Goal: Information Seeking & Learning: Learn about a topic

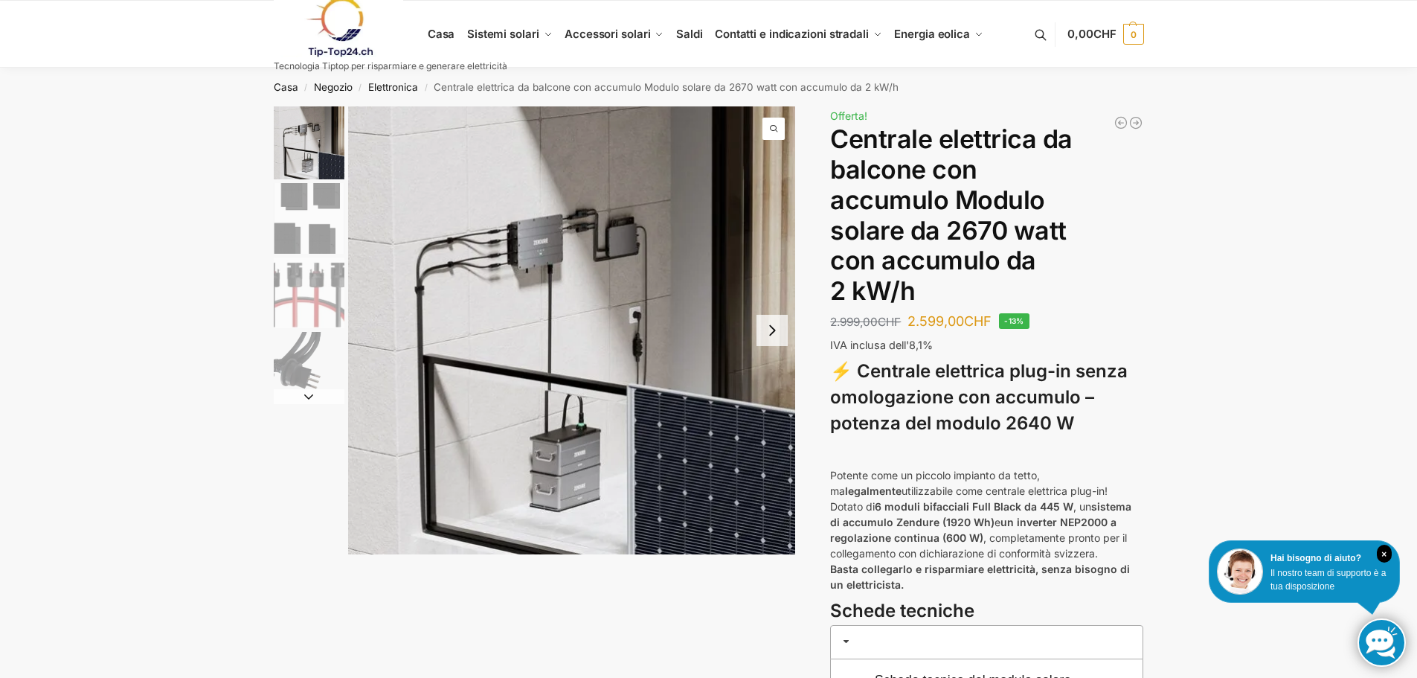
click at [774, 333] on button "Next slide" at bounding box center [772, 330] width 31 height 31
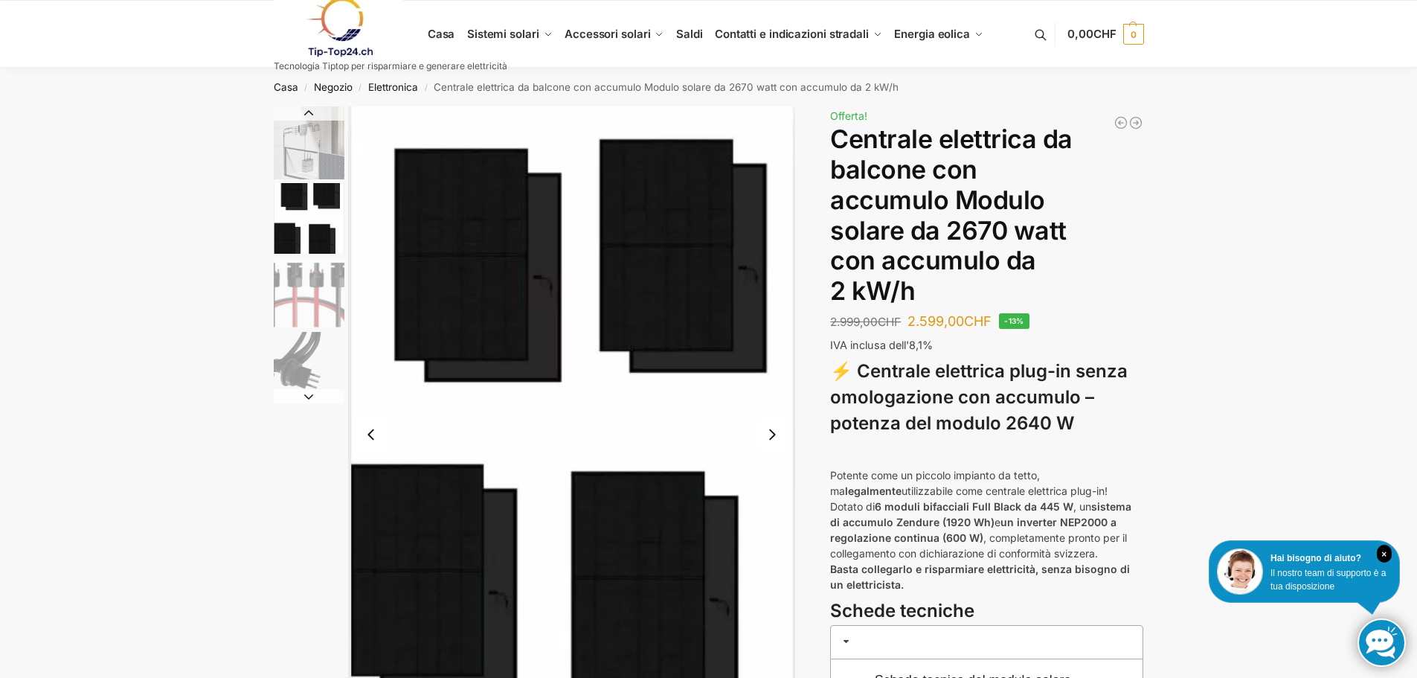
click at [774, 333] on img "2 / 4" at bounding box center [572, 434] width 448 height 656
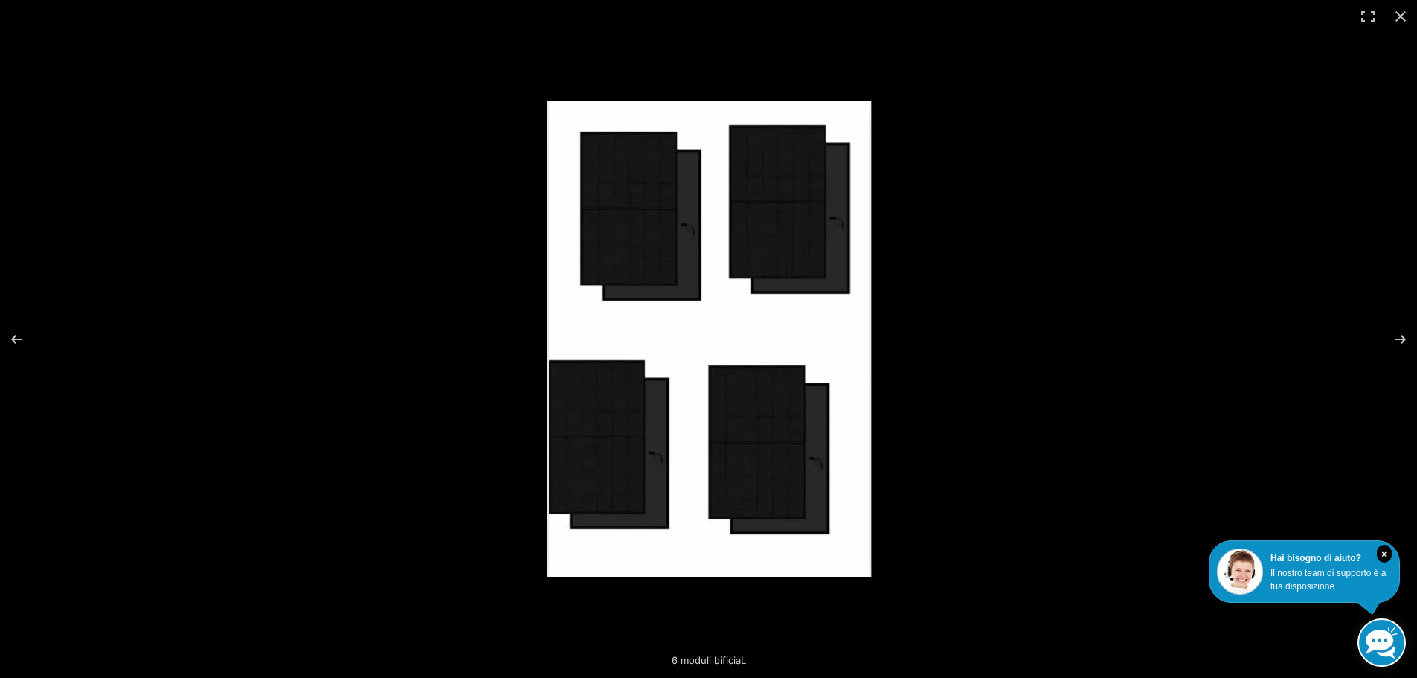
click at [774, 333] on img at bounding box center [709, 338] width 324 height 475
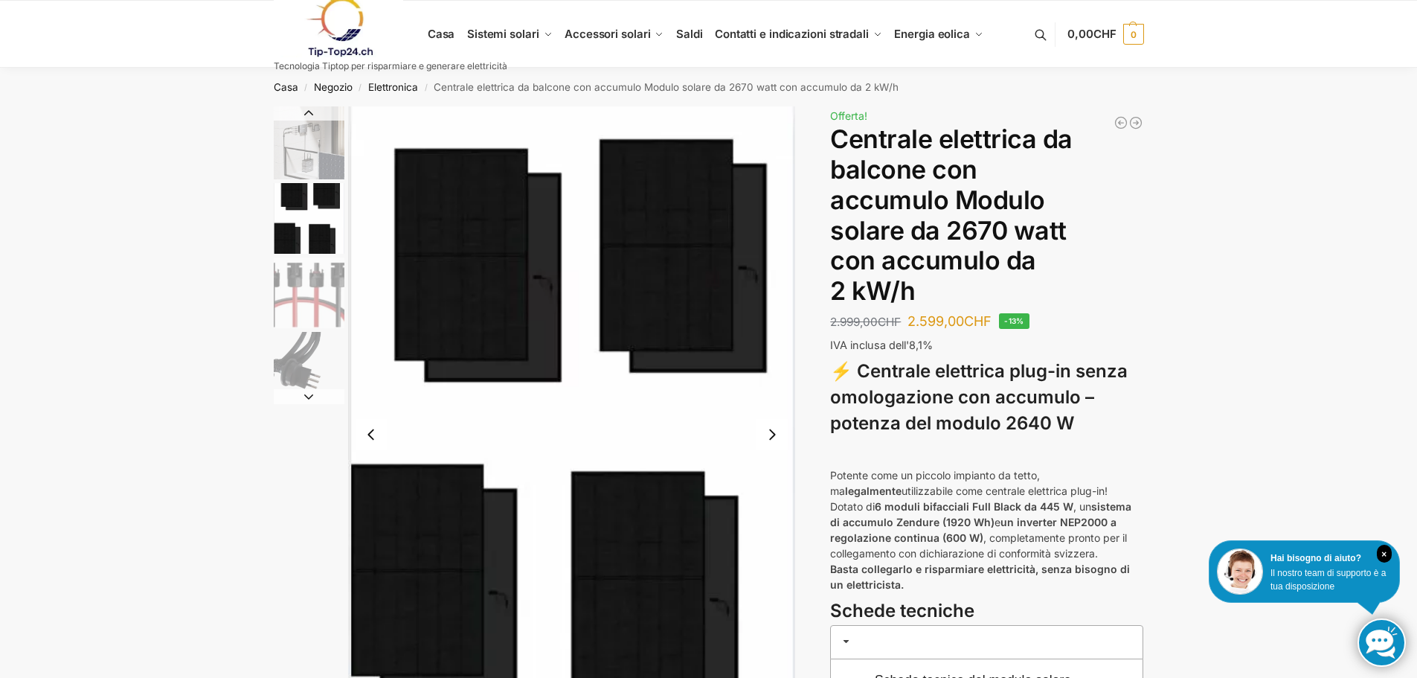
click at [777, 434] on button "Next slide" at bounding box center [772, 434] width 31 height 31
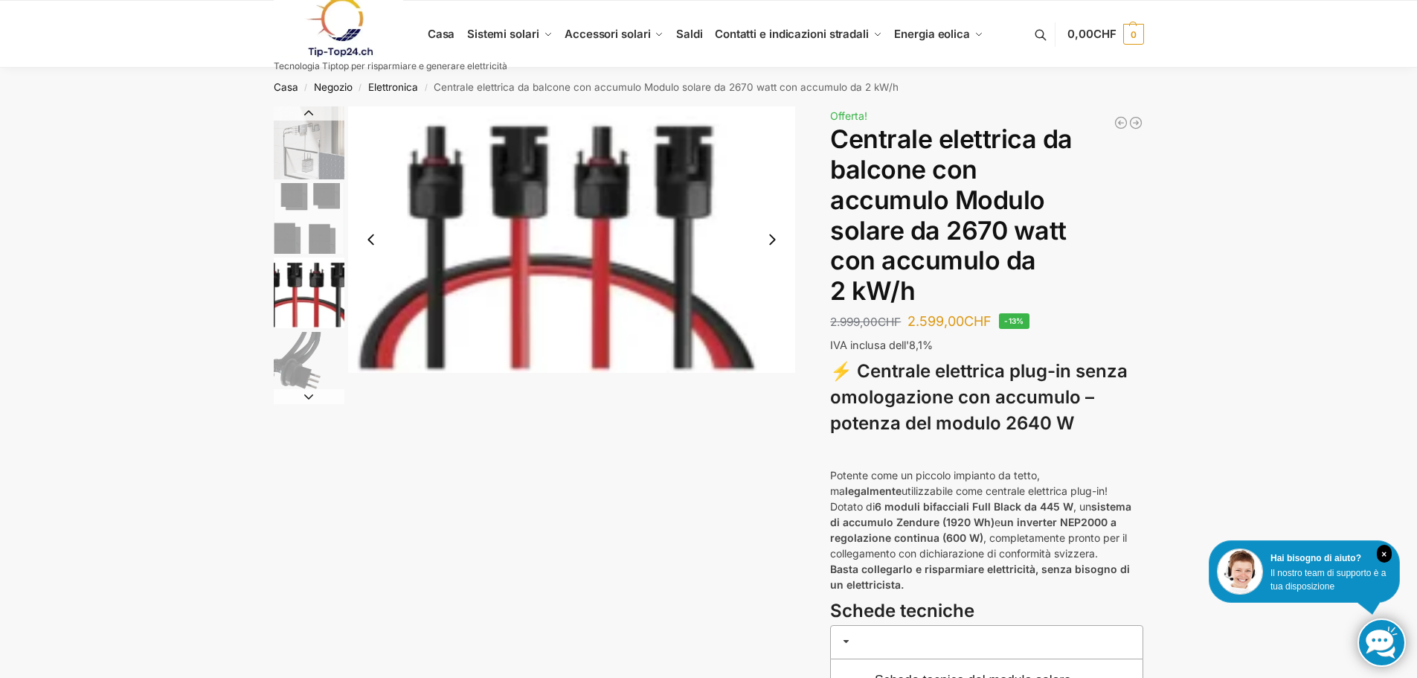
click at [772, 239] on button "Next slide" at bounding box center [772, 239] width 31 height 31
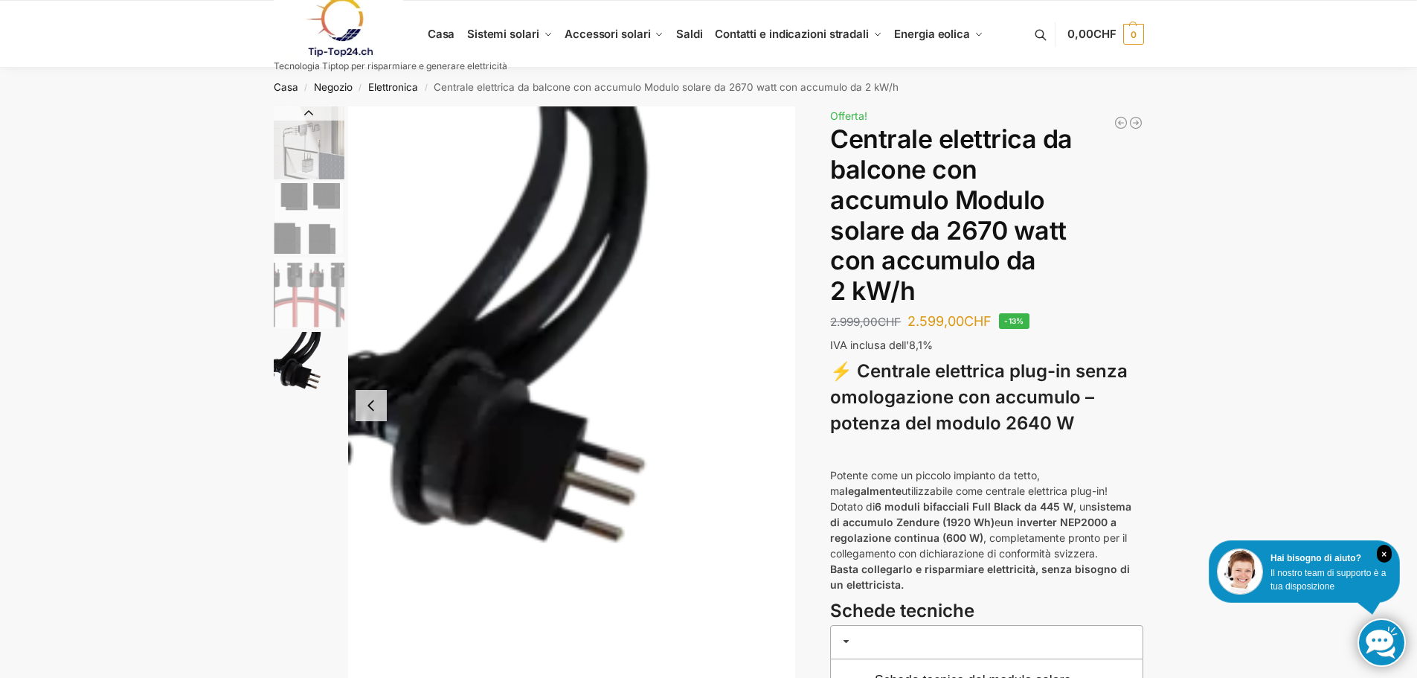
click at [372, 417] on button "Previous slide" at bounding box center [371, 405] width 31 height 31
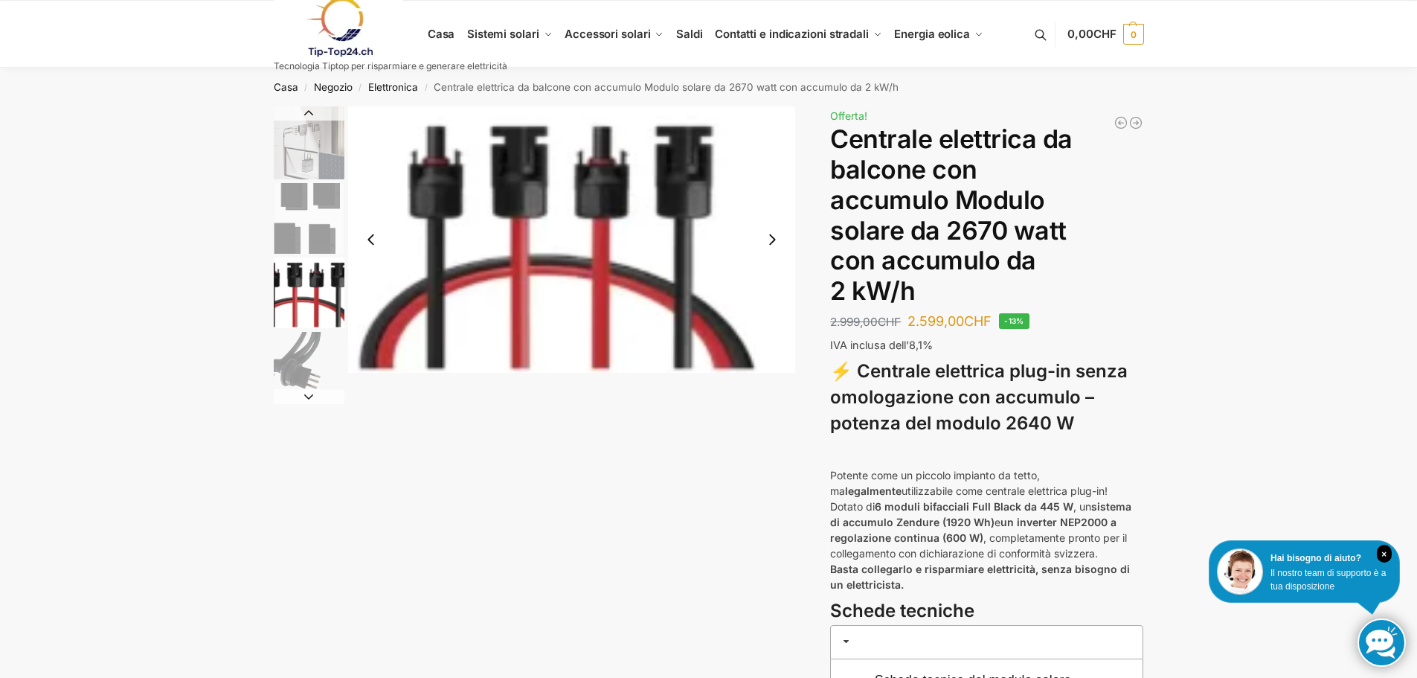
click at [372, 417] on div "6 moduli bificiaL Descrizione Informazioni aggiuntive 2.999,00 CHF Il prezzo or…" at bounding box center [709, 502] width 933 height 792
click at [314, 154] on img "1 / 4" at bounding box center [309, 142] width 71 height 73
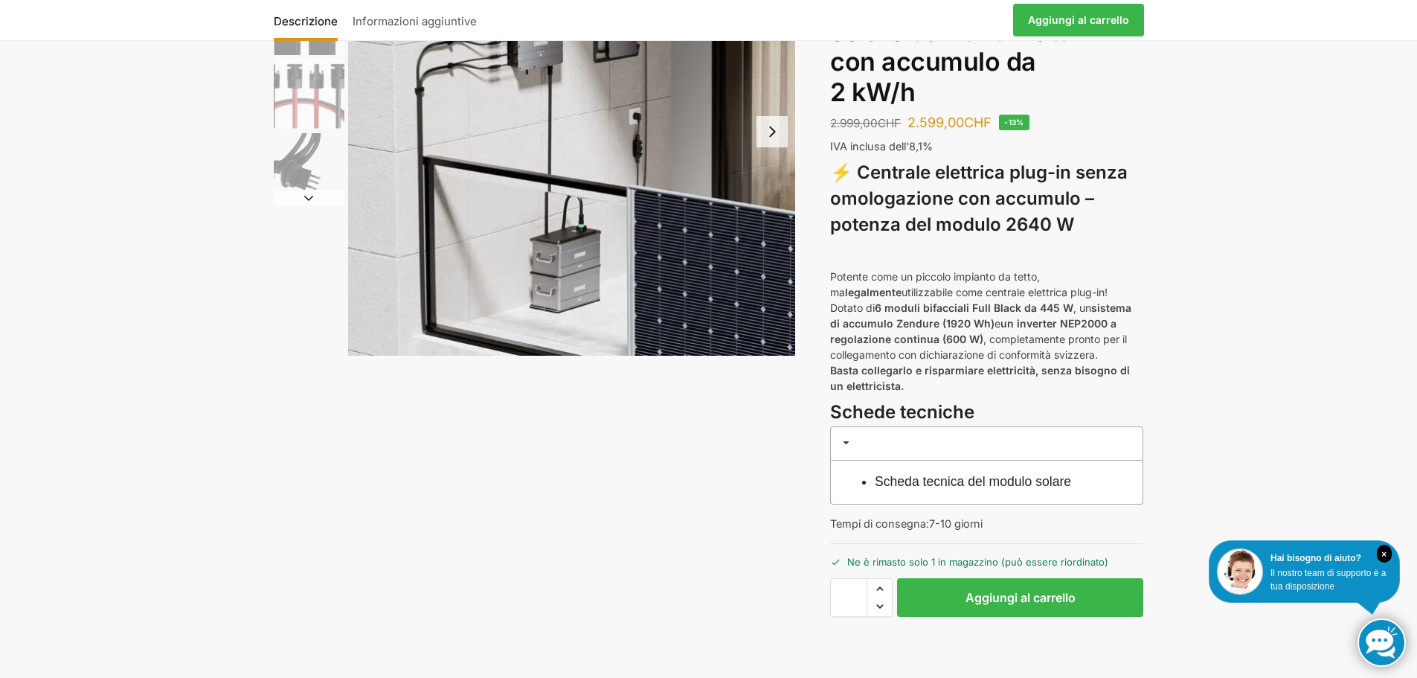
scroll to position [223, 0]
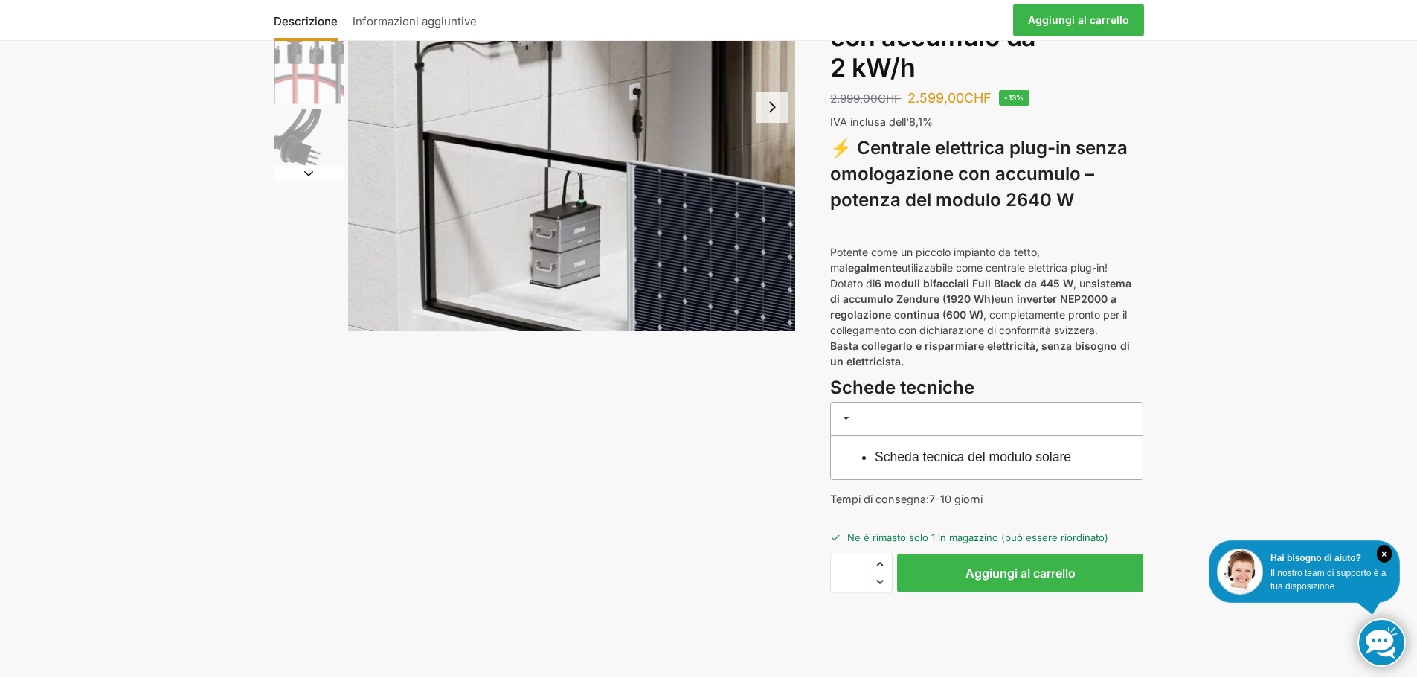
click at [846, 412] on span at bounding box center [847, 418] width 12 height 12
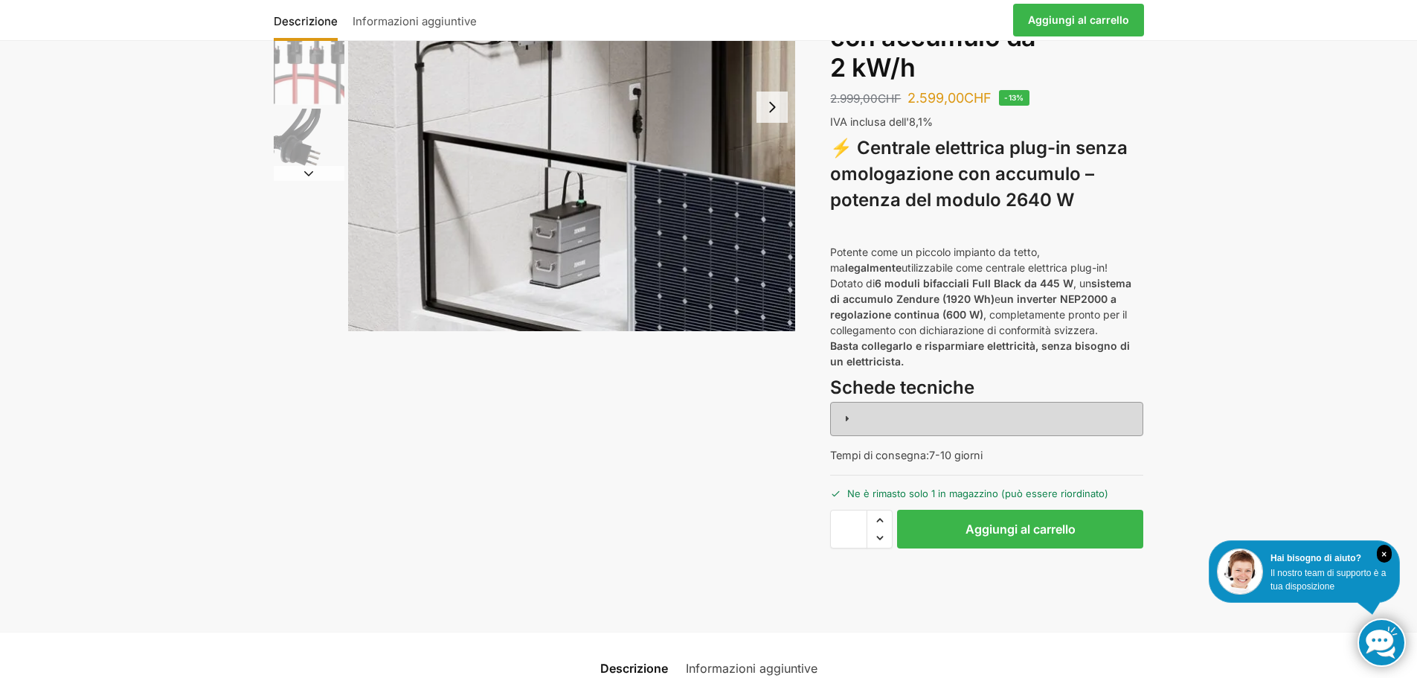
click at [846, 412] on span at bounding box center [847, 418] width 12 height 12
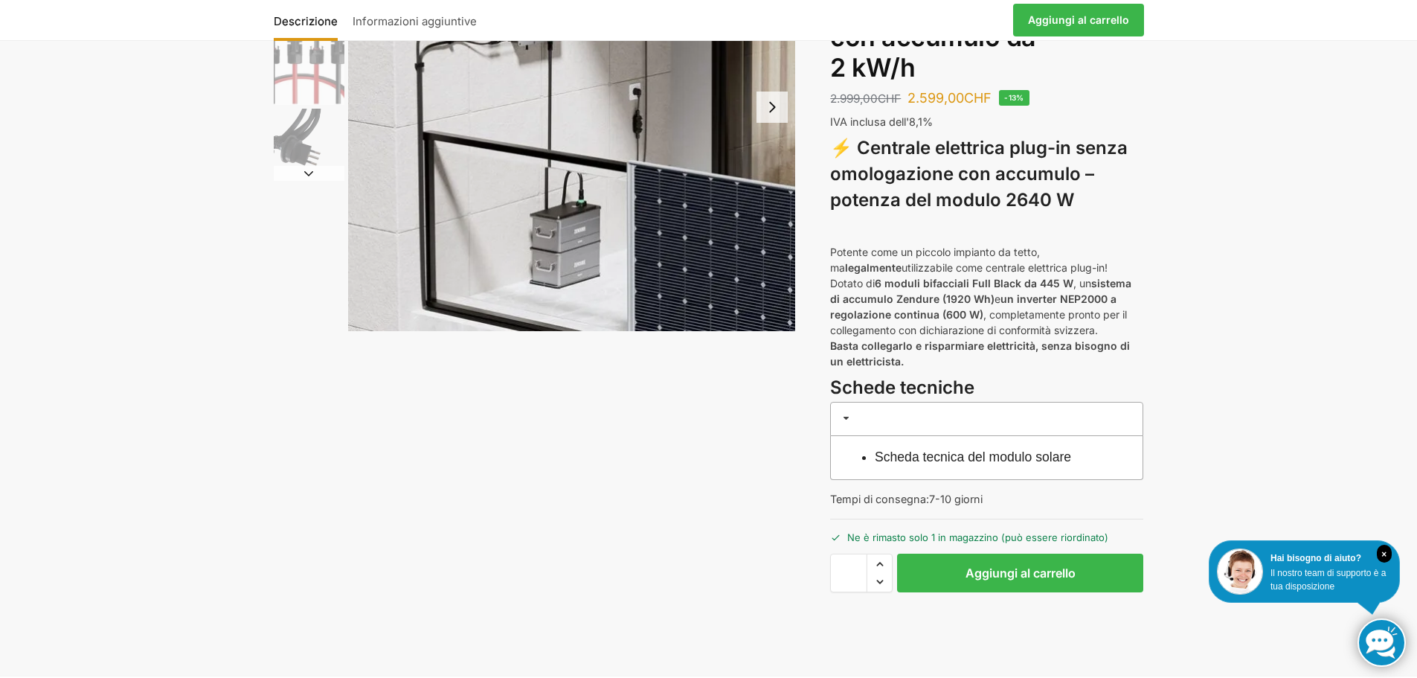
click at [882, 449] on font "Scheda tecnica del modulo solare" at bounding box center [973, 456] width 196 height 15
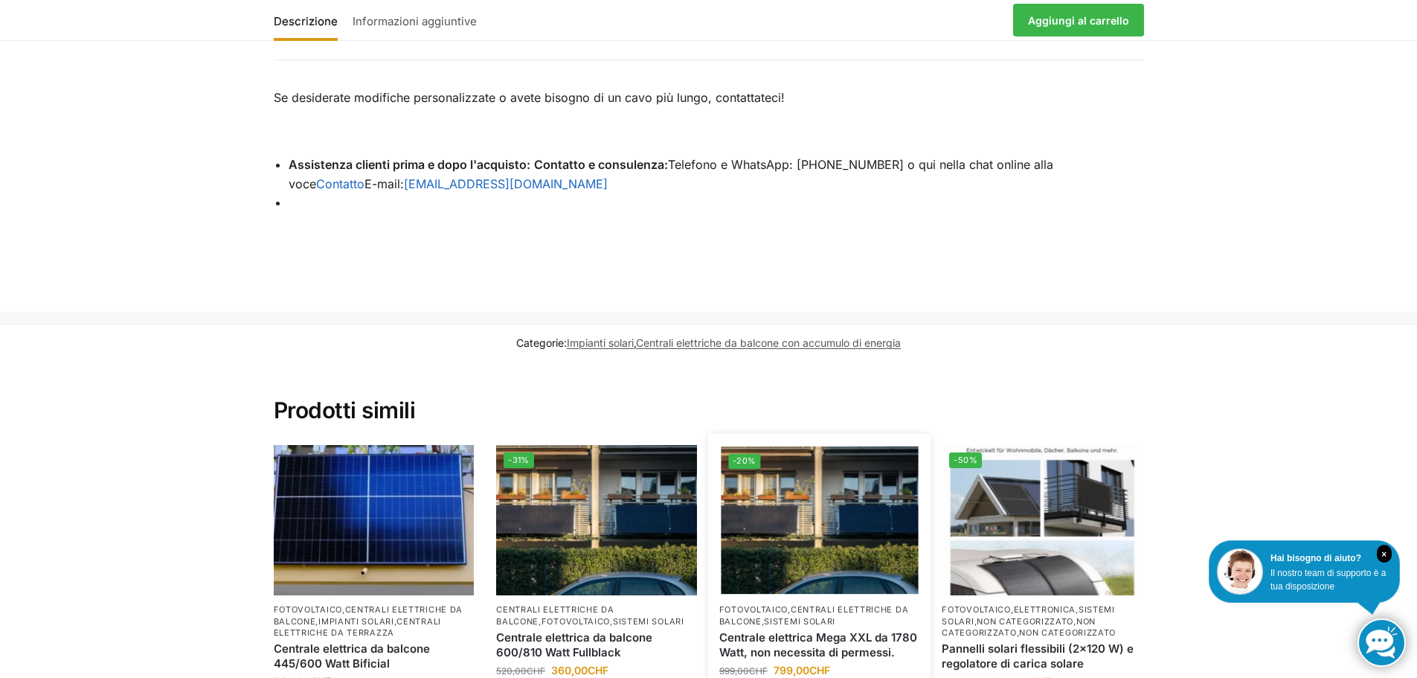
scroll to position [2640, 0]
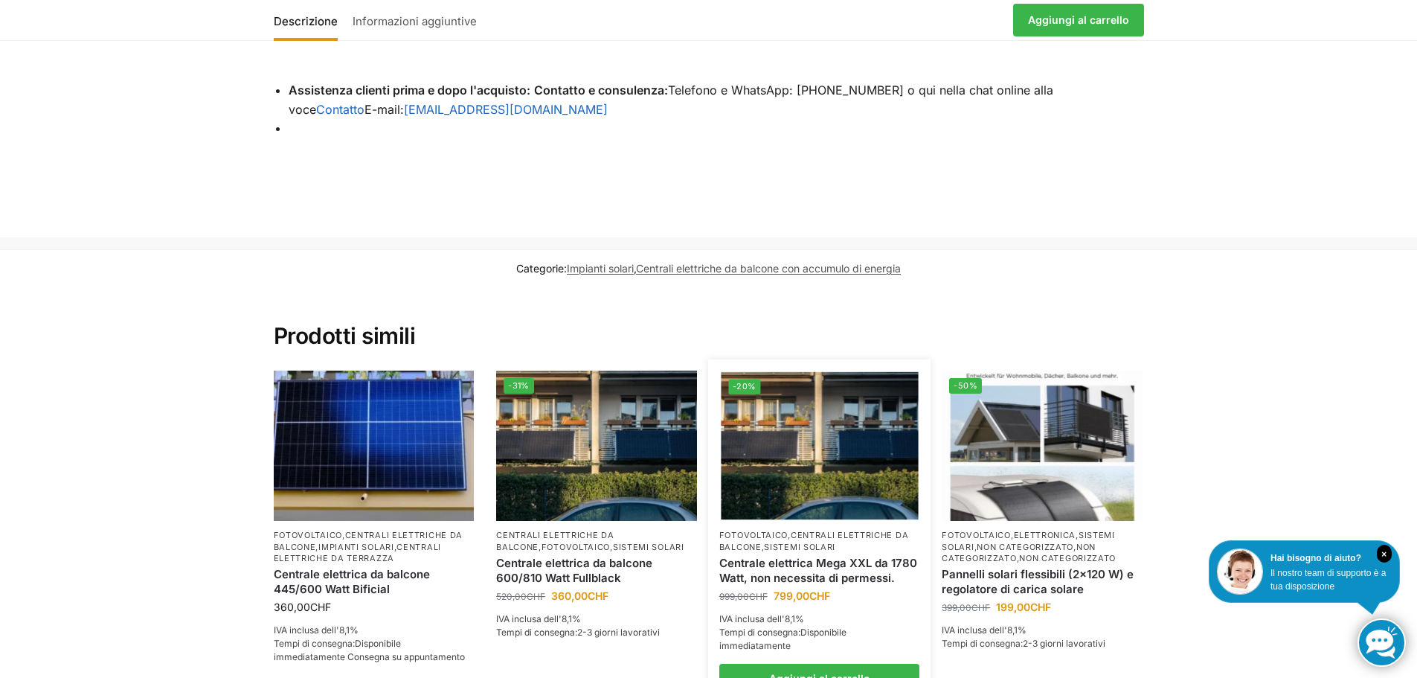
click at [808, 476] on img at bounding box center [819, 446] width 197 height 148
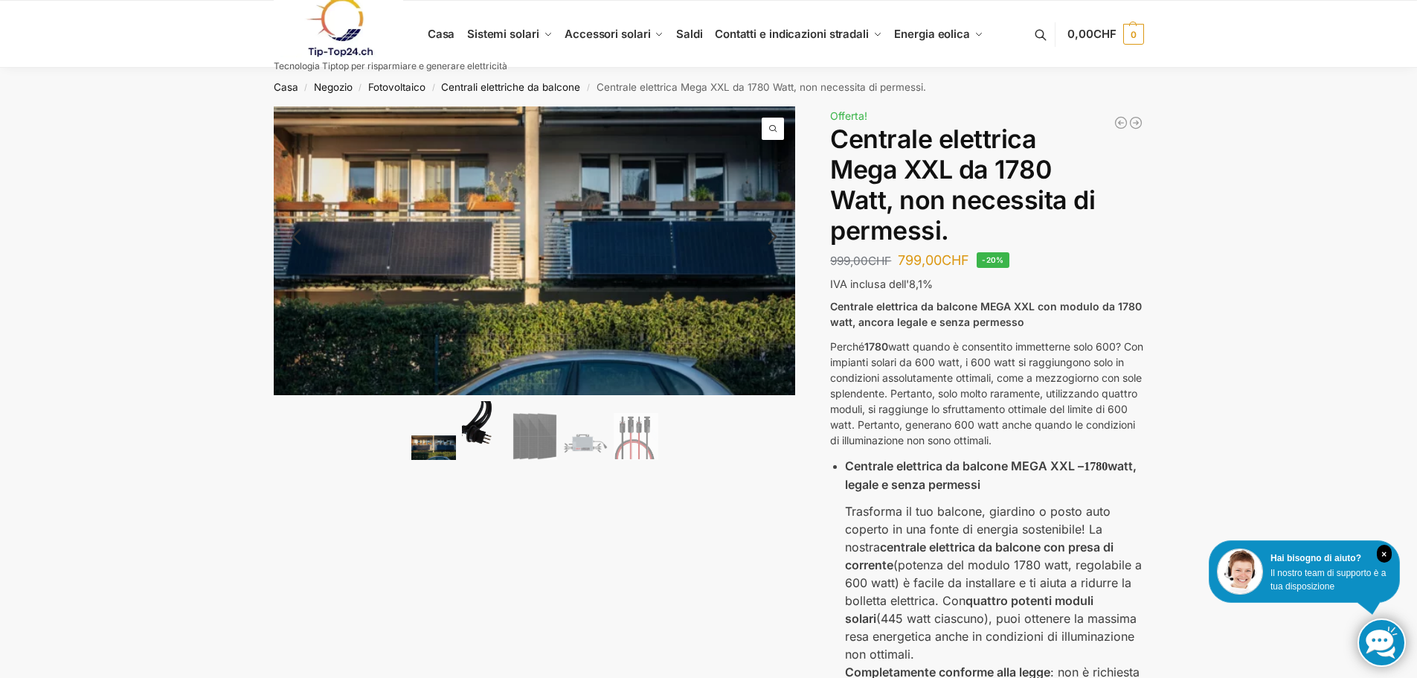
click at [487, 437] on img at bounding box center [484, 431] width 45 height 60
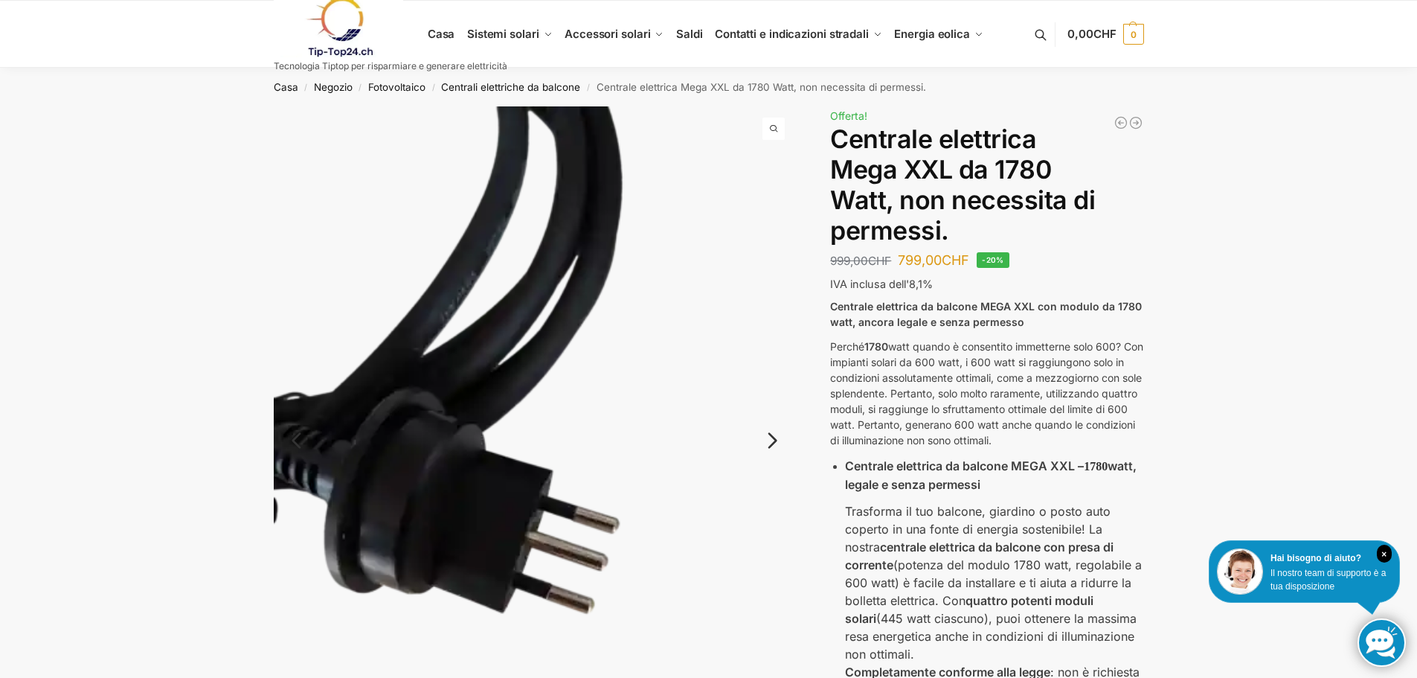
click at [774, 441] on link "Prossimo" at bounding box center [757, 447] width 76 height 15
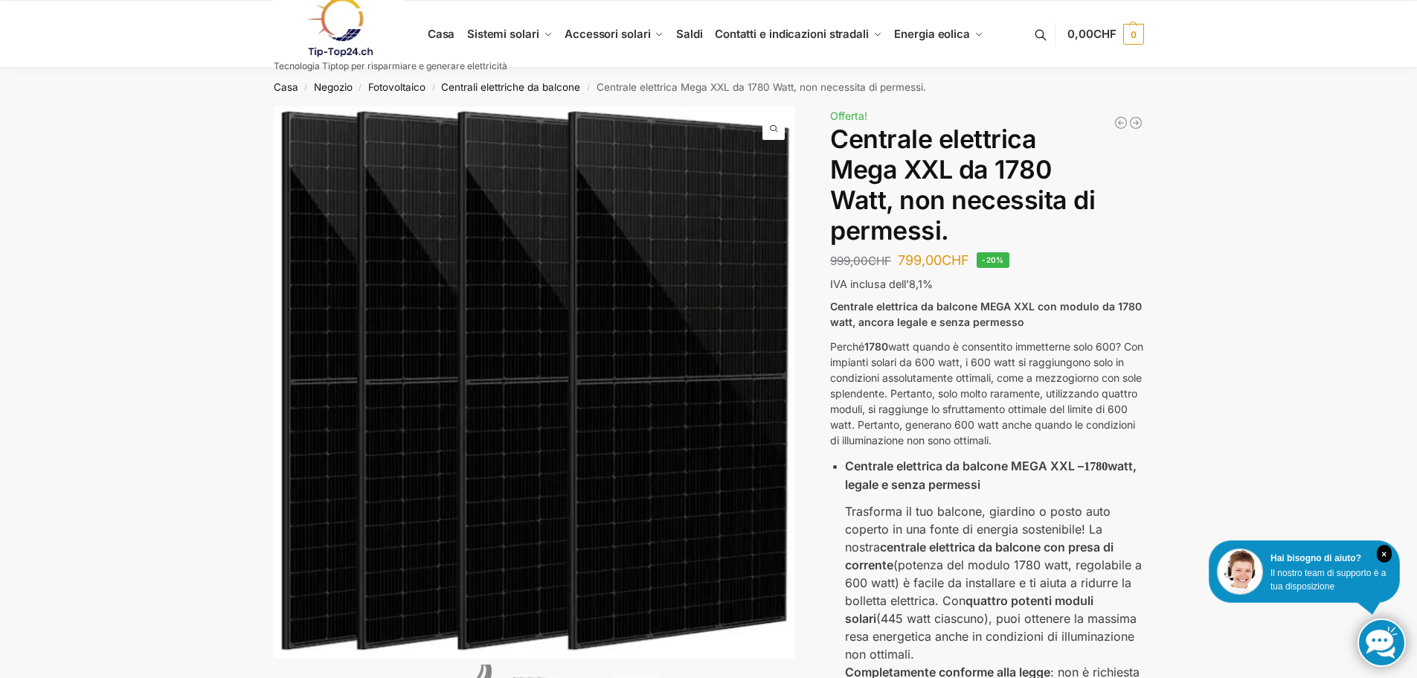
click at [798, 391] on div "🔍 Precedente Prossimo Descrizione Informazioni aggiuntive 999,00 CHF Il prezzo …" at bounding box center [709, 655] width 933 height 1099
click at [255, 376] on div "🔍 Precedente Prossimo Descrizione Informazioni aggiuntive 999,00 CHF Il prezzo …" at bounding box center [709, 655] width 933 height 1099
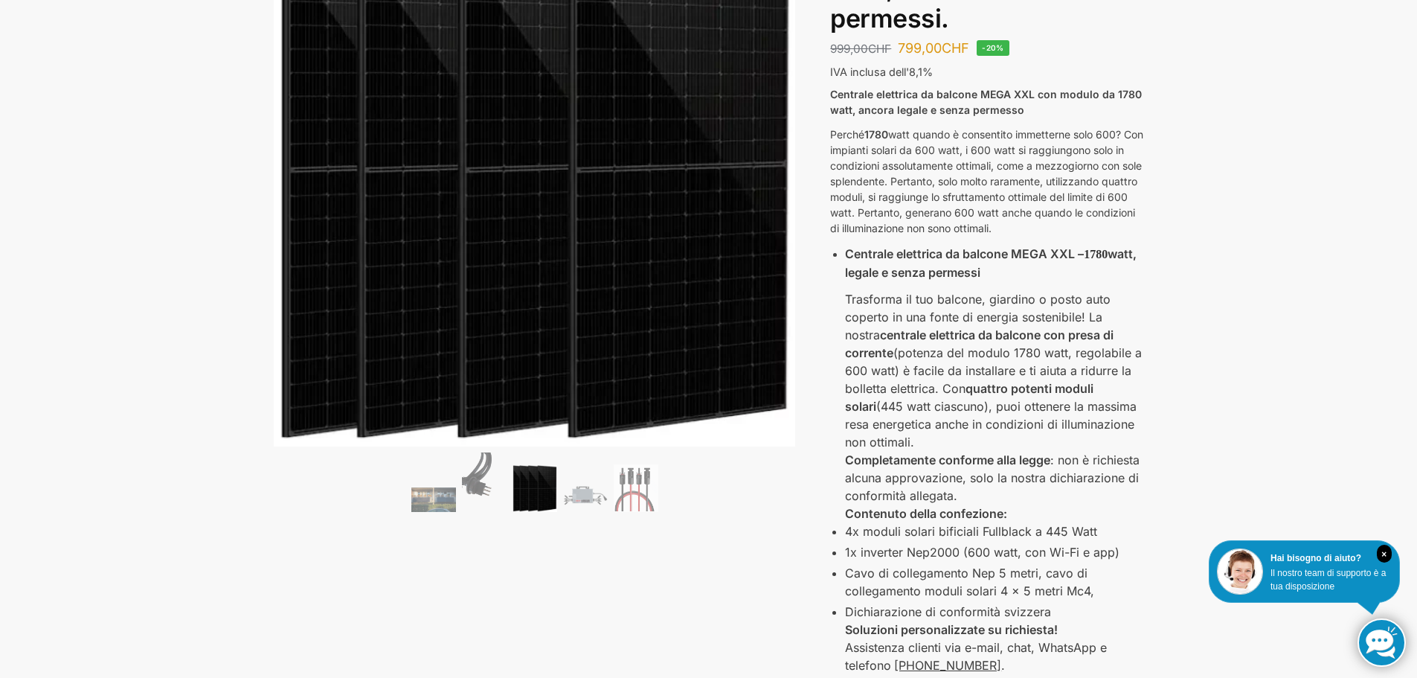
scroll to position [298, 0]
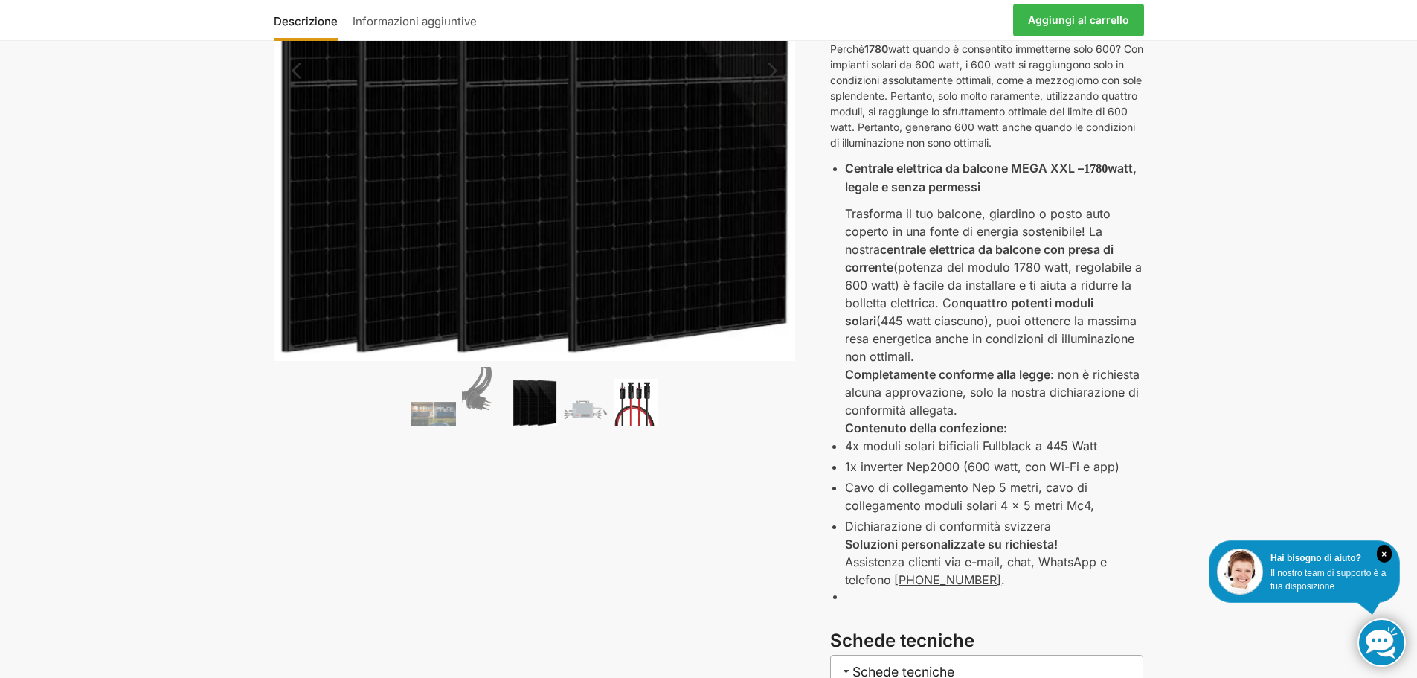
click at [646, 408] on img at bounding box center [636, 403] width 45 height 48
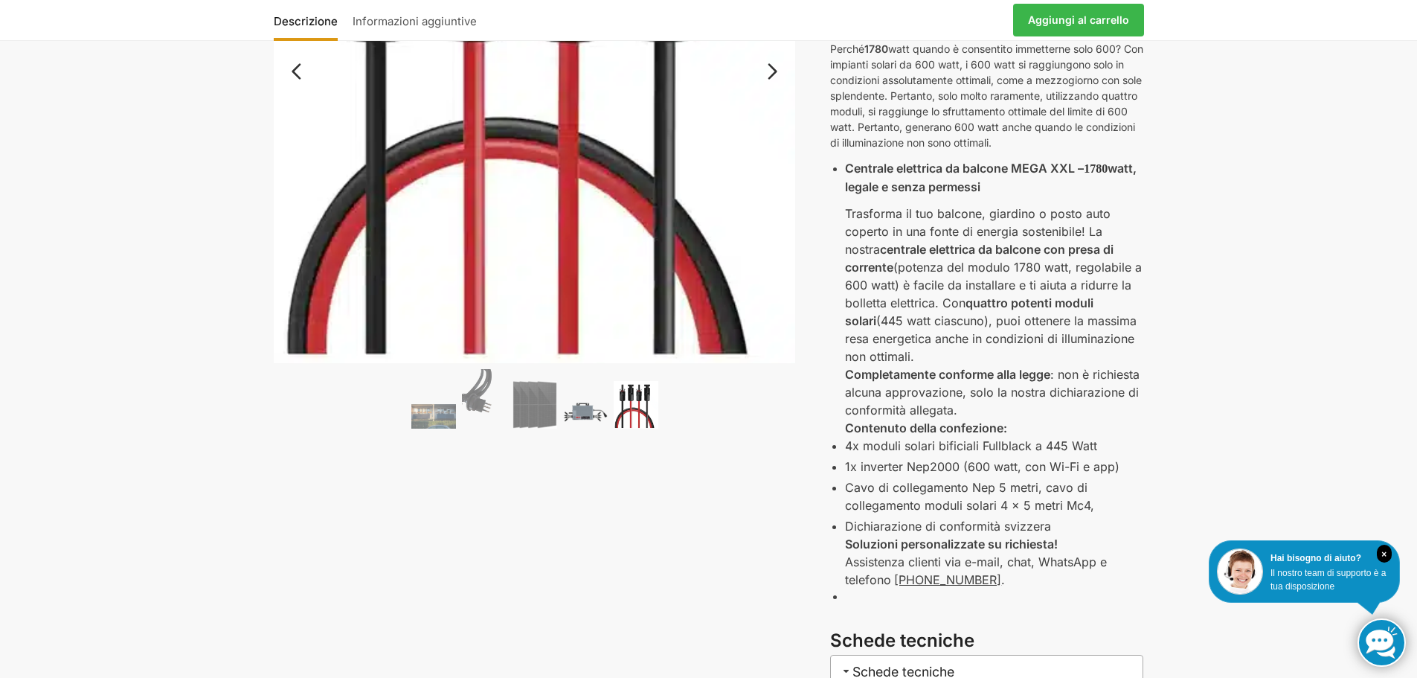
click at [590, 417] on img at bounding box center [585, 411] width 45 height 33
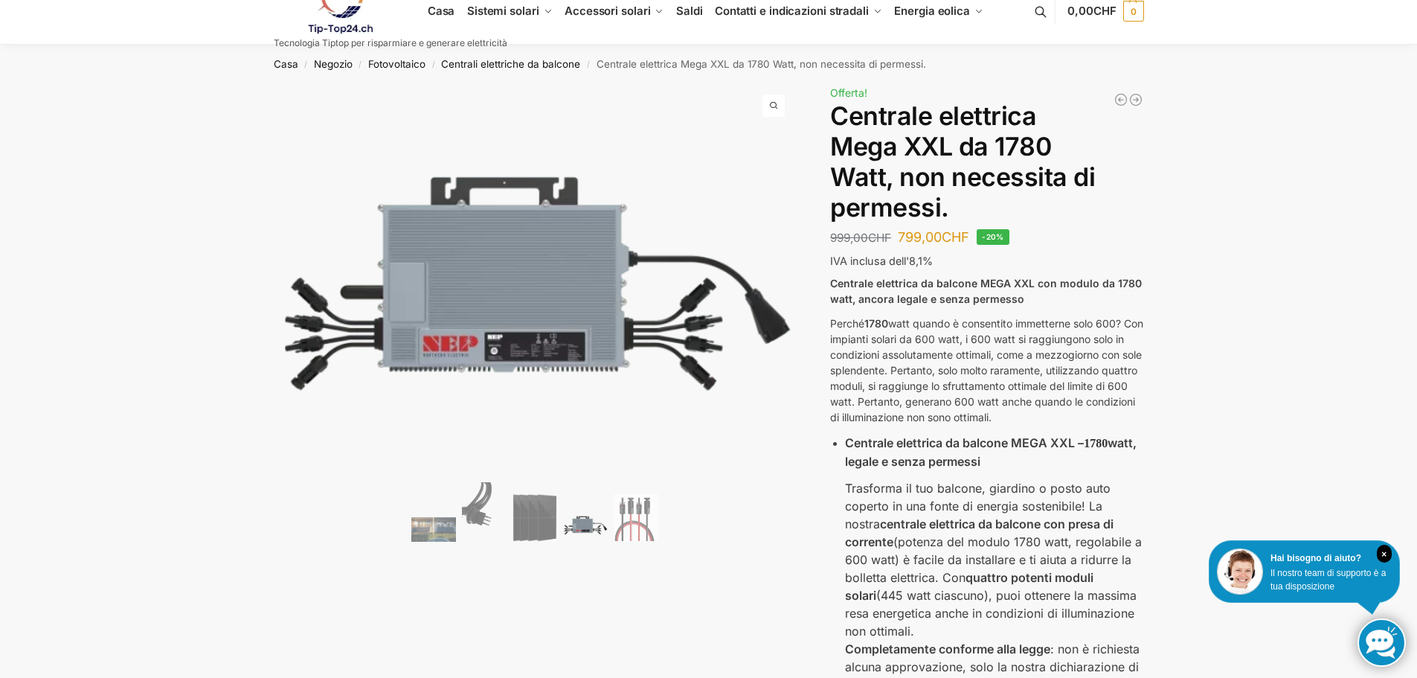
scroll to position [0, 0]
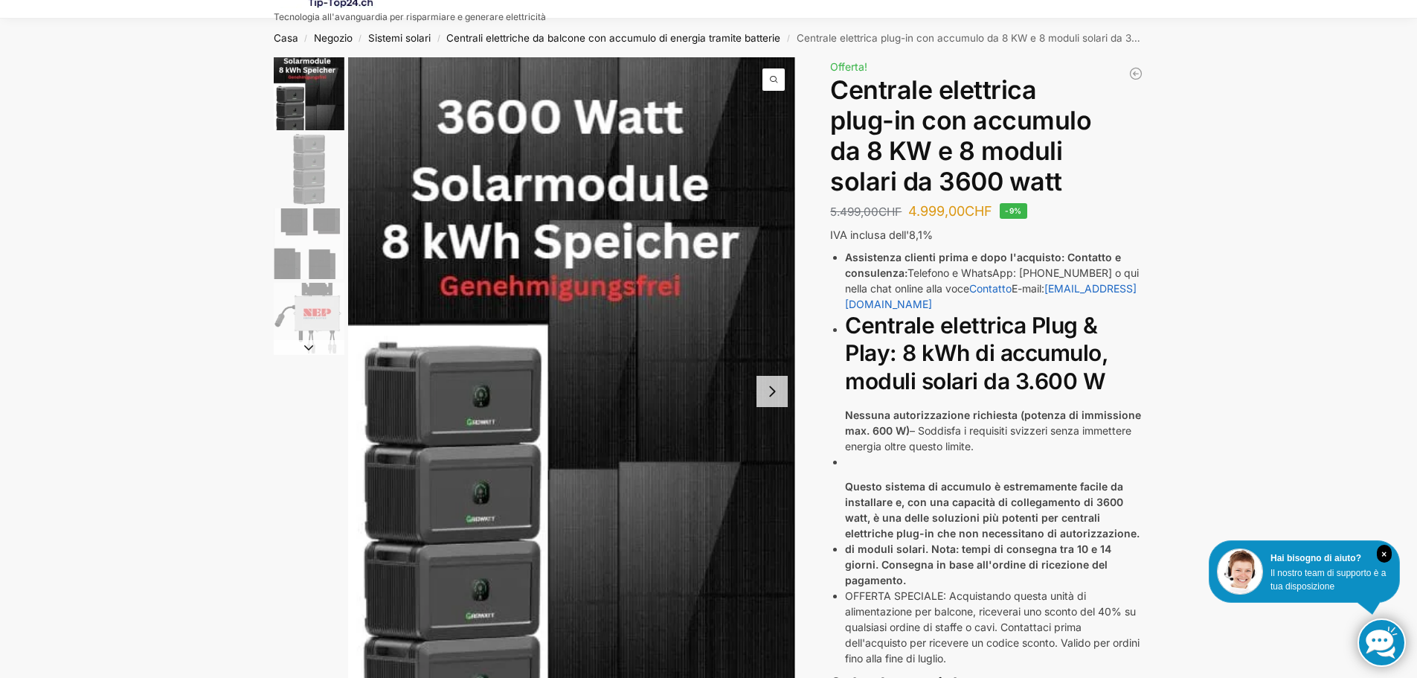
scroll to position [74, 0]
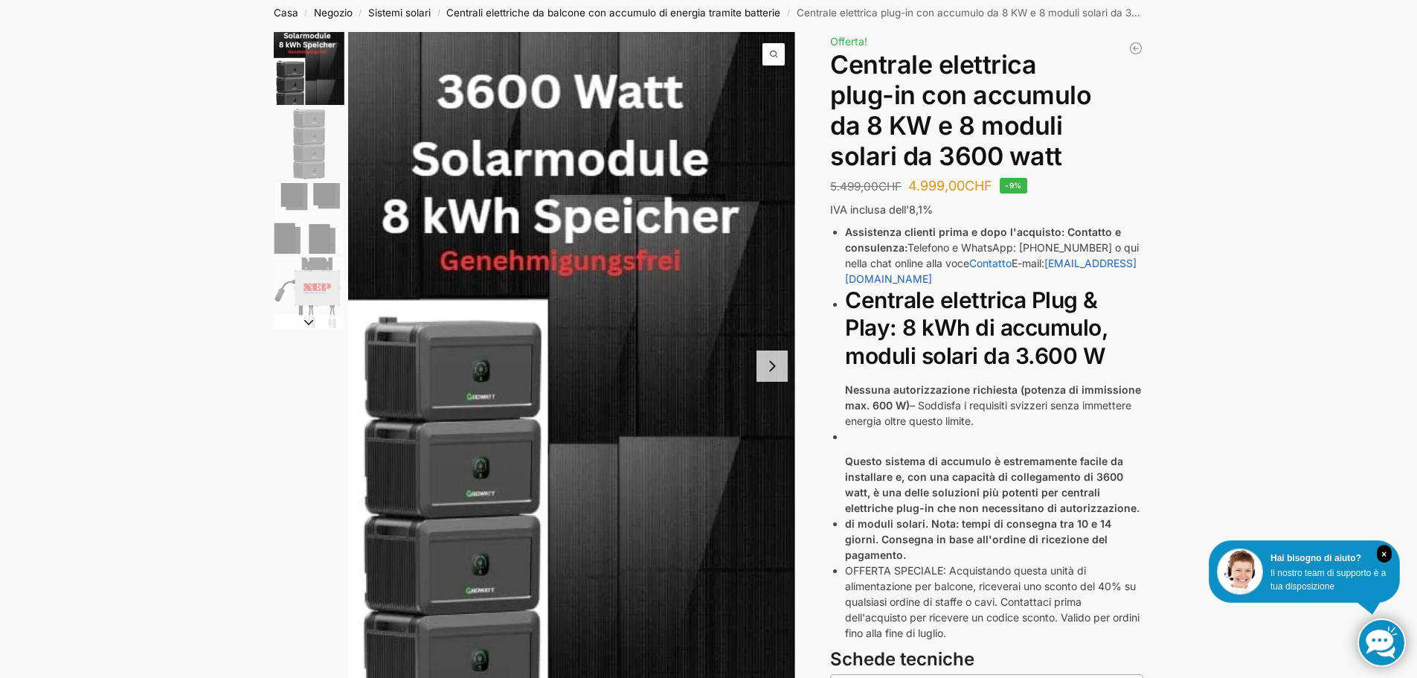
click at [774, 368] on button "Next slide" at bounding box center [772, 365] width 31 height 31
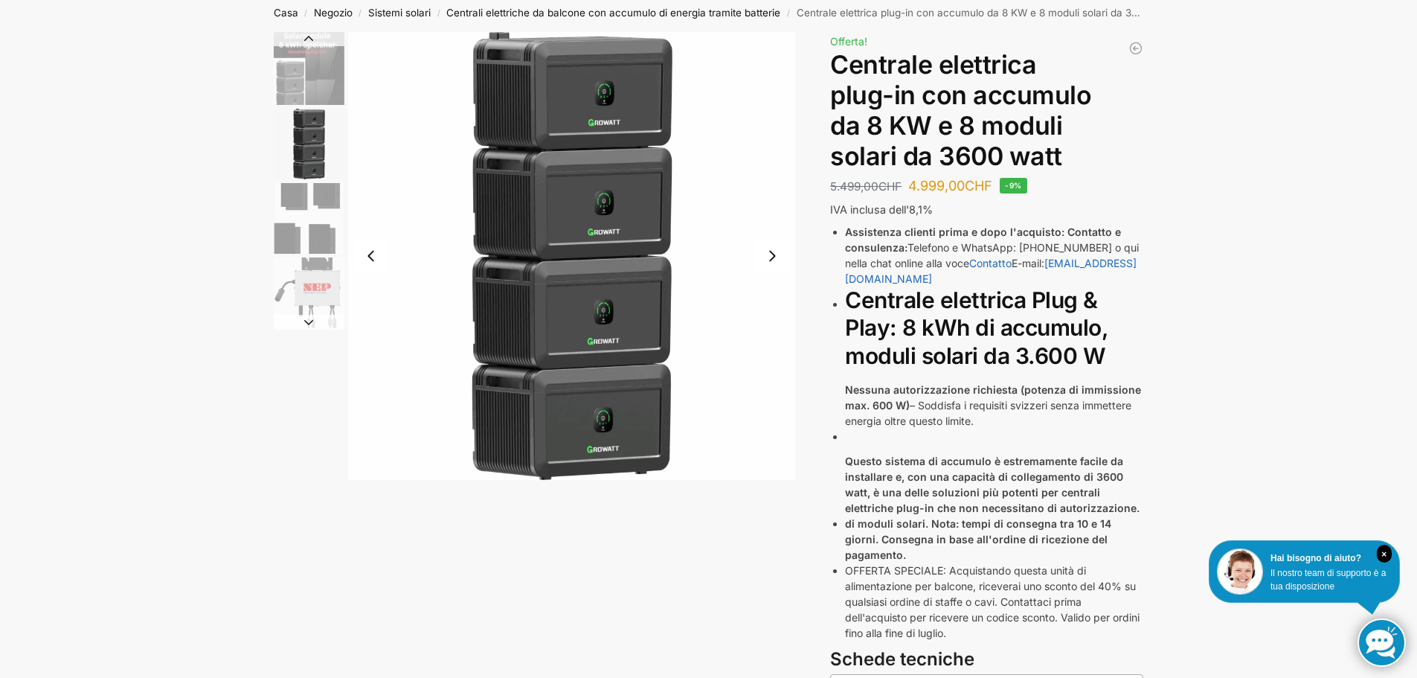
click at [771, 257] on button "Next slide" at bounding box center [772, 255] width 31 height 31
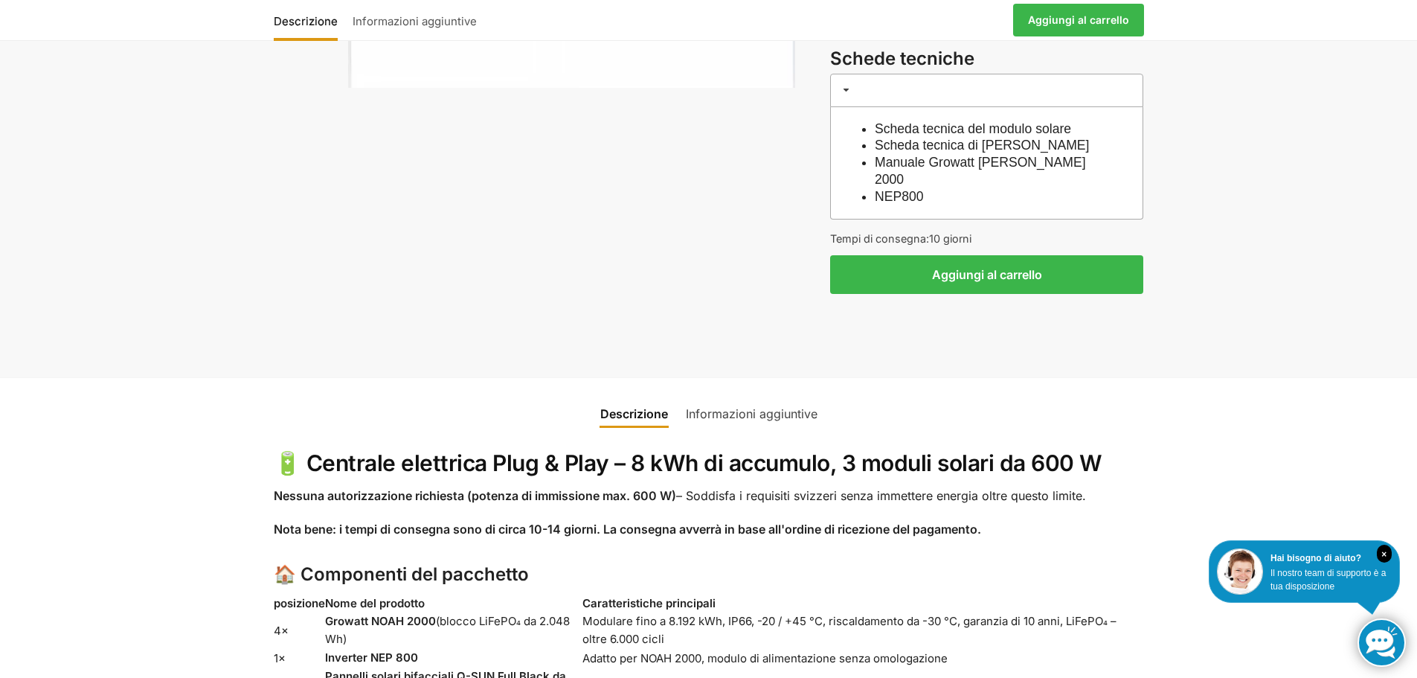
scroll to position [670, 0]
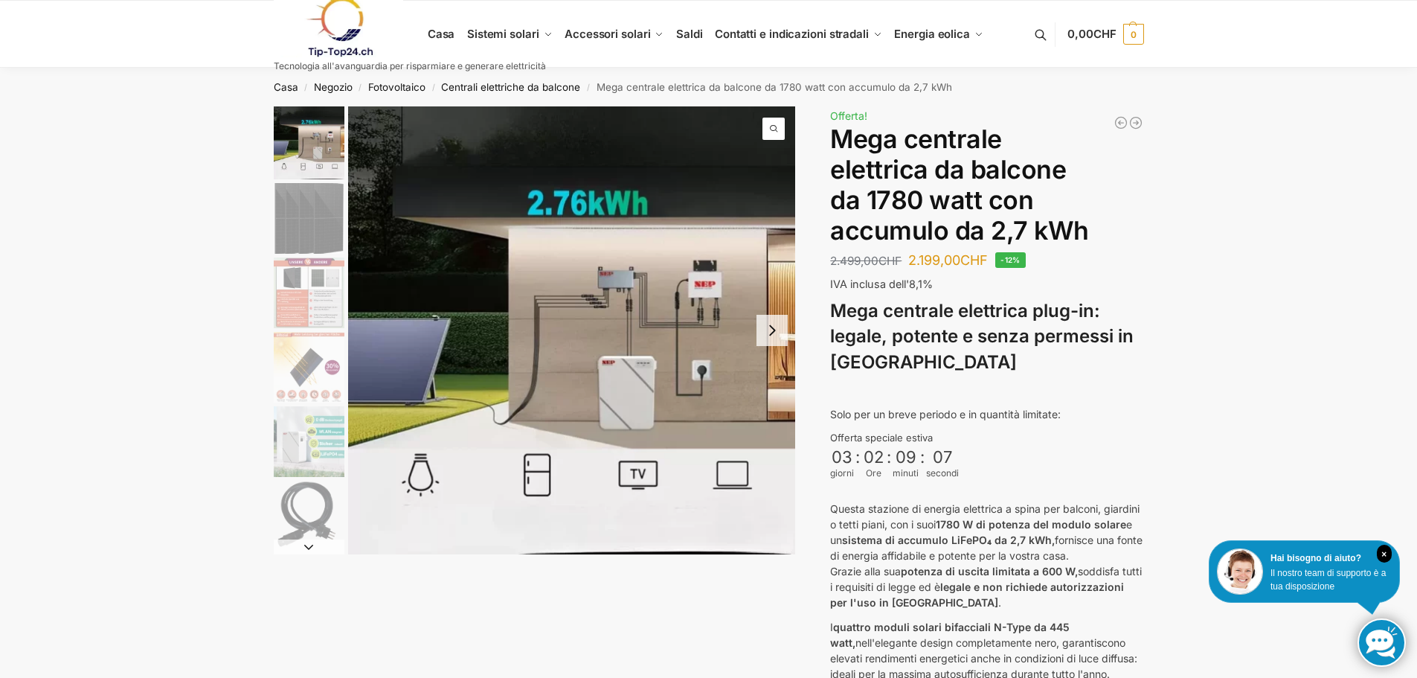
click at [774, 330] on button "Next slide" at bounding box center [772, 330] width 31 height 31
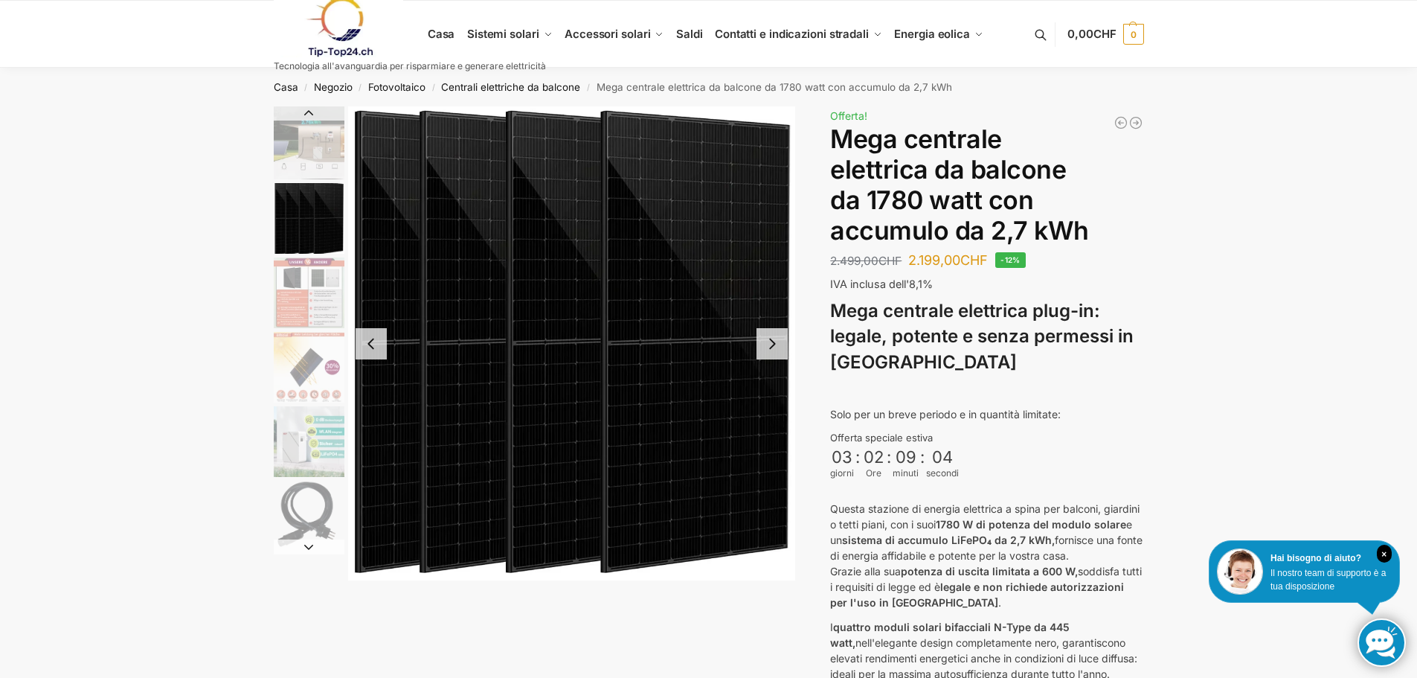
click at [772, 343] on button "Next slide" at bounding box center [772, 343] width 31 height 31
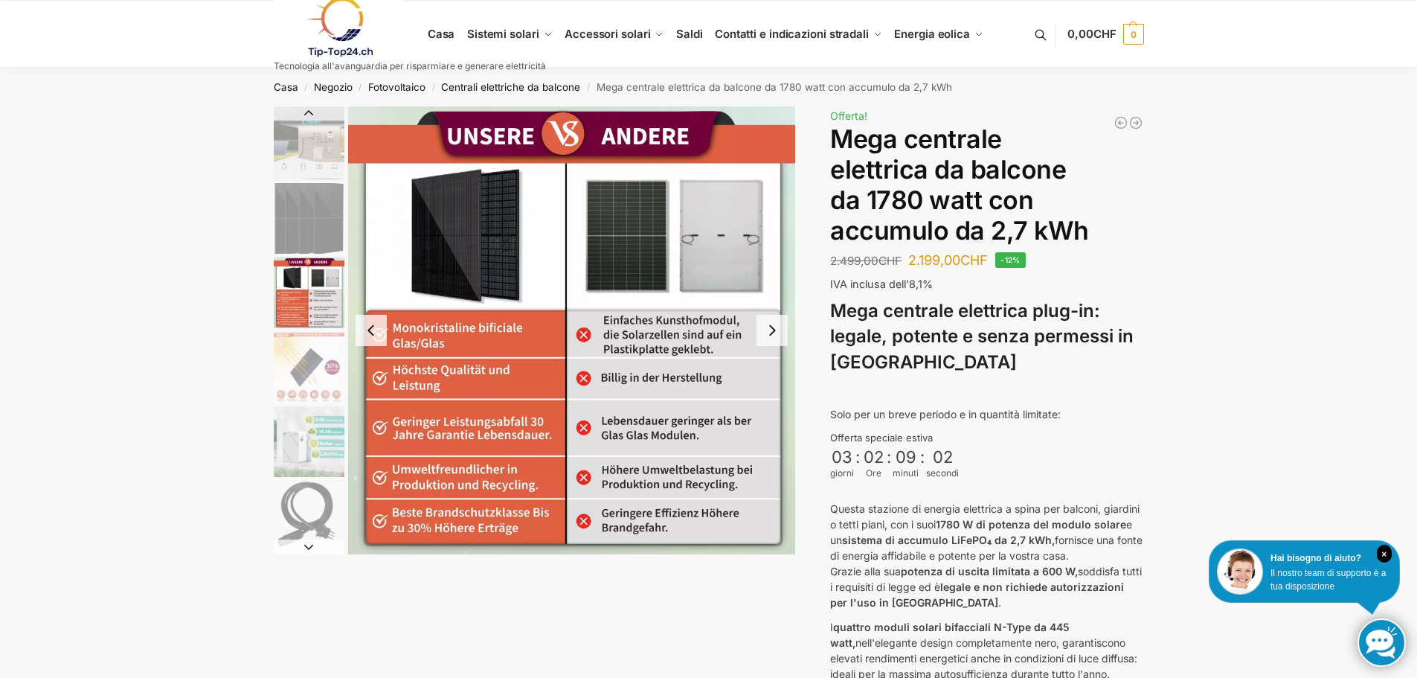
click at [772, 343] on button "Next slide" at bounding box center [772, 330] width 31 height 31
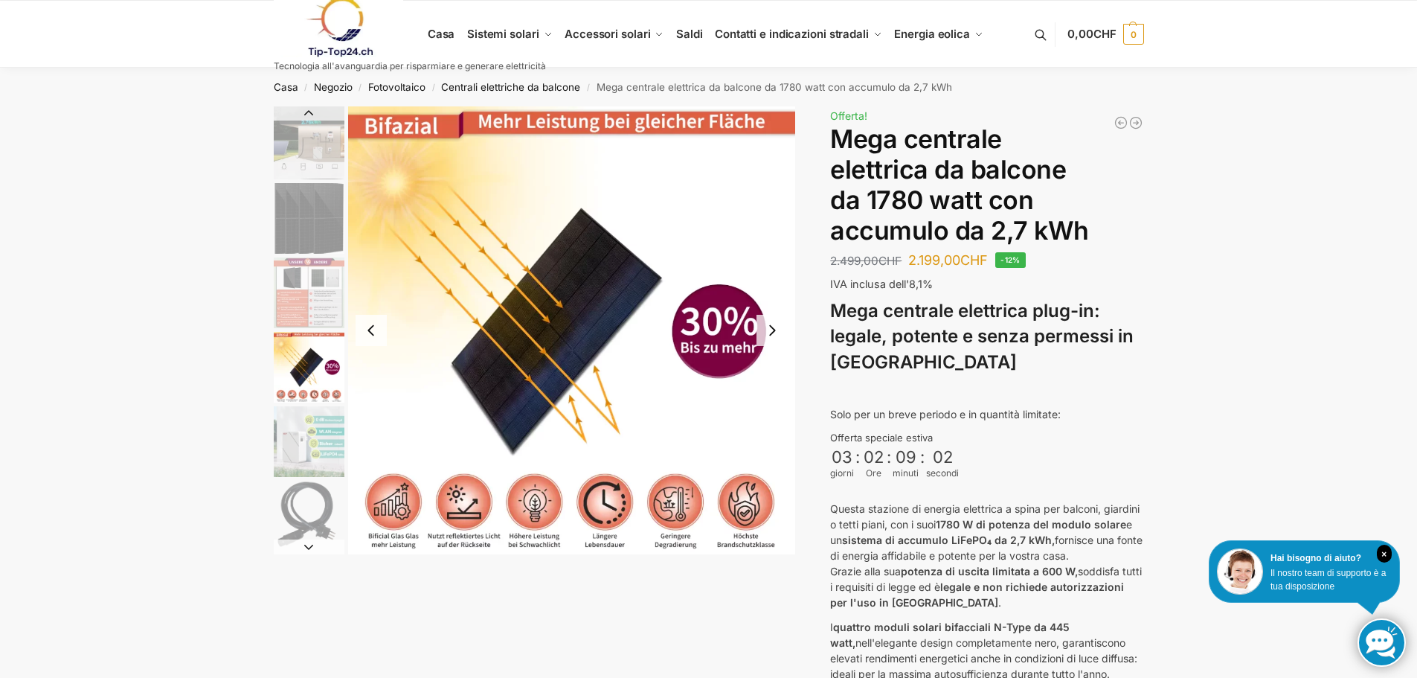
click at [772, 343] on button "Next slide" at bounding box center [772, 330] width 31 height 31
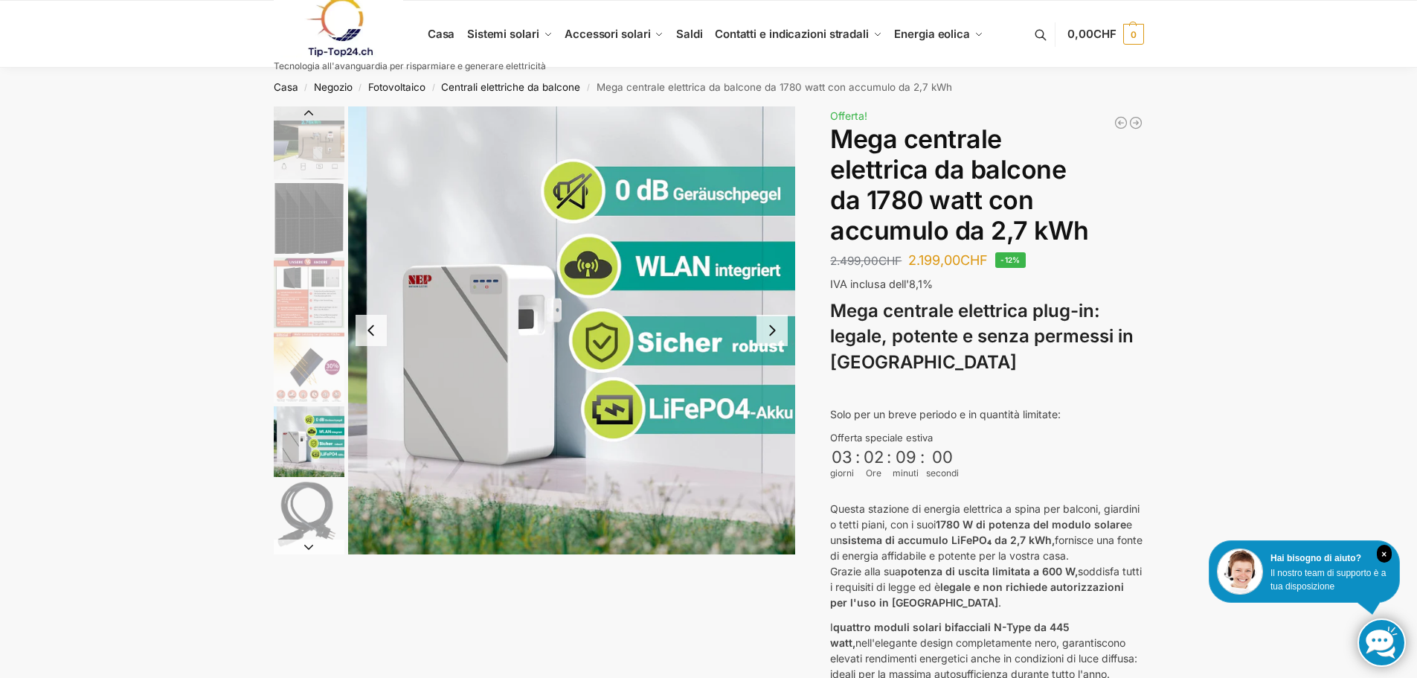
click at [772, 343] on button "Next slide" at bounding box center [772, 330] width 31 height 31
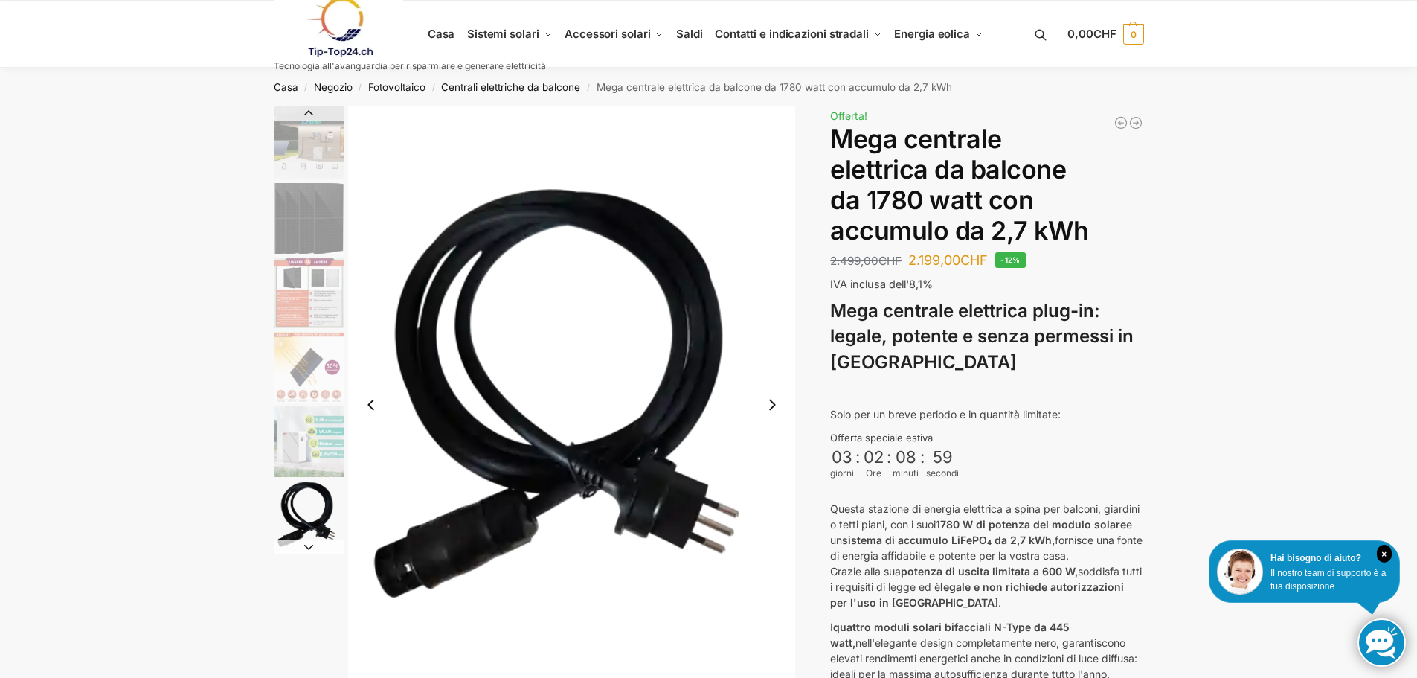
click at [772, 343] on img "6 / 9" at bounding box center [572, 404] width 448 height 597
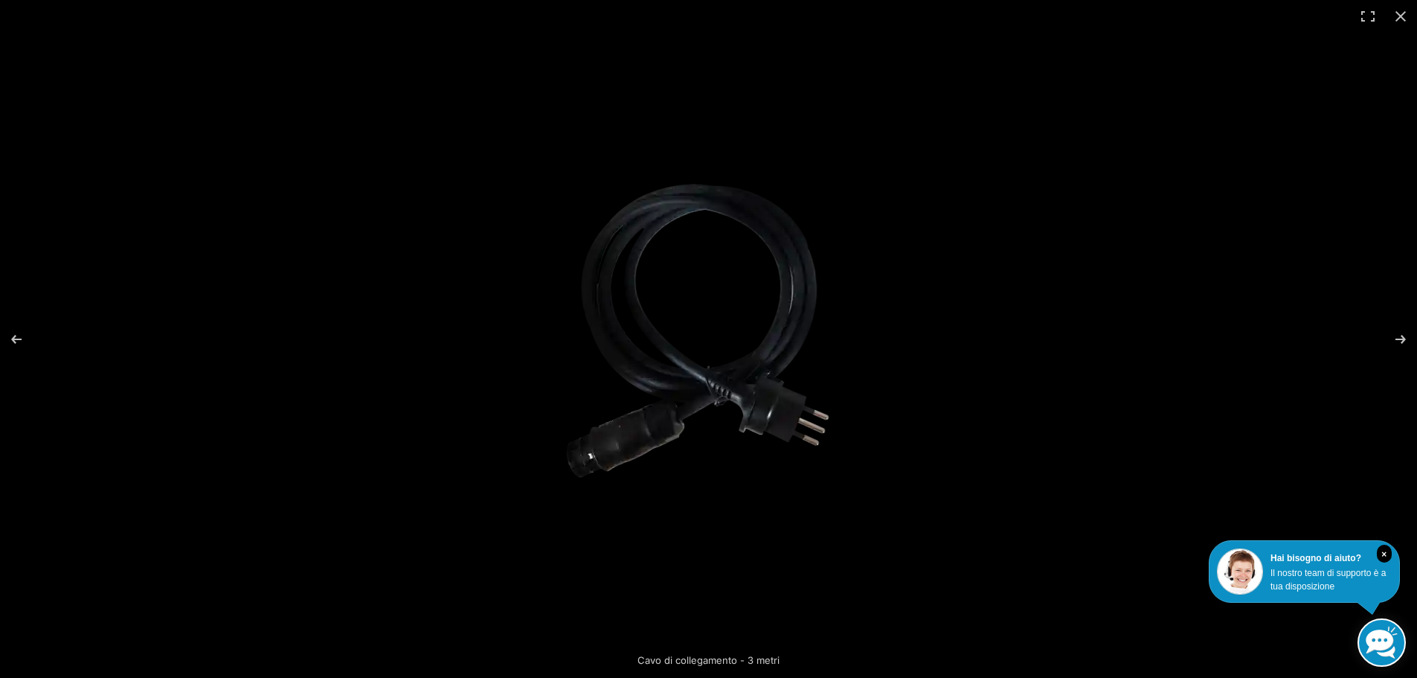
click at [772, 343] on img at bounding box center [709, 338] width 322 height 429
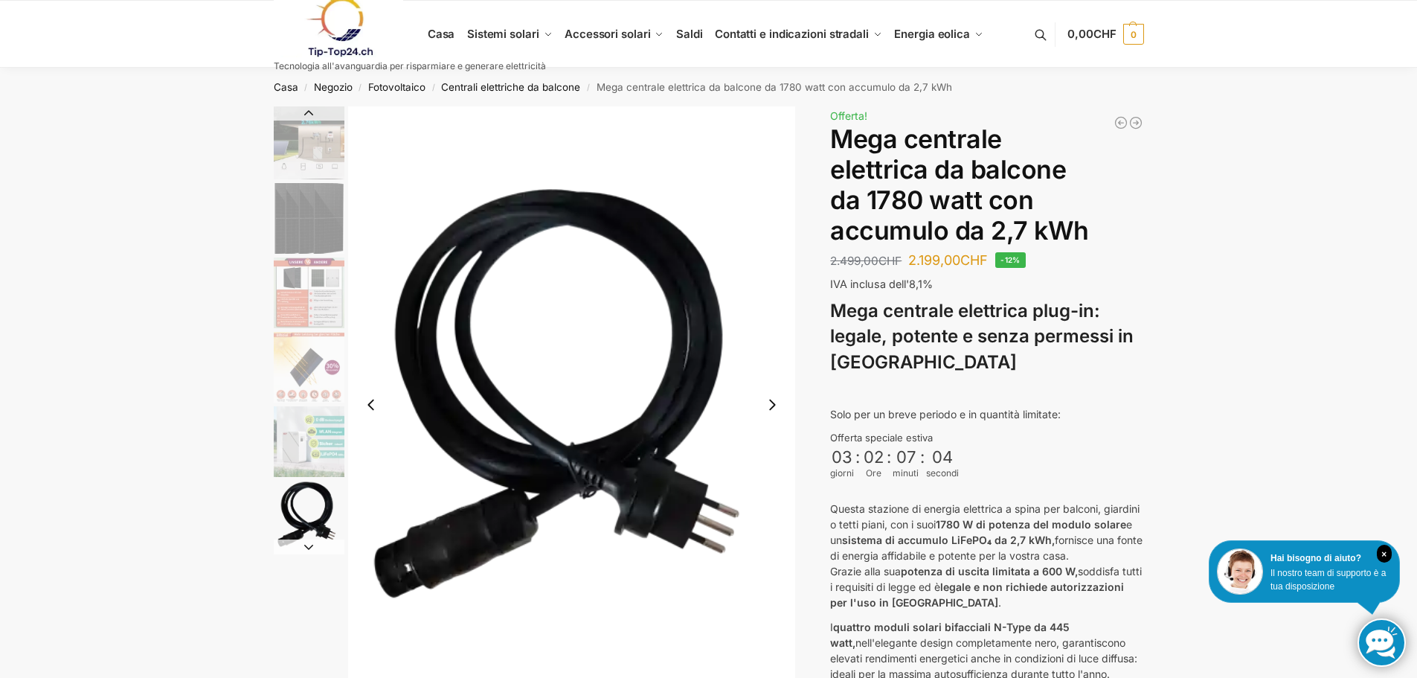
click at [506, 33] on link at bounding box center [410, 27] width 272 height 60
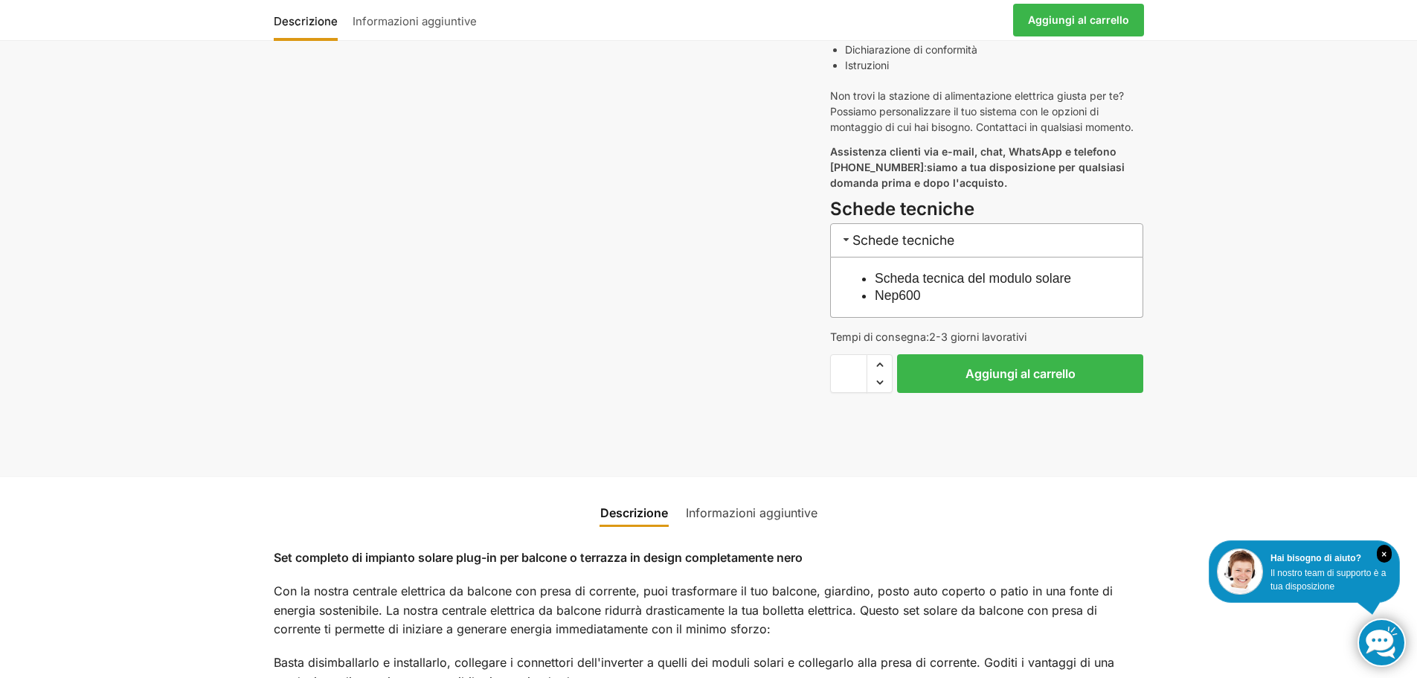
scroll to position [670, 0]
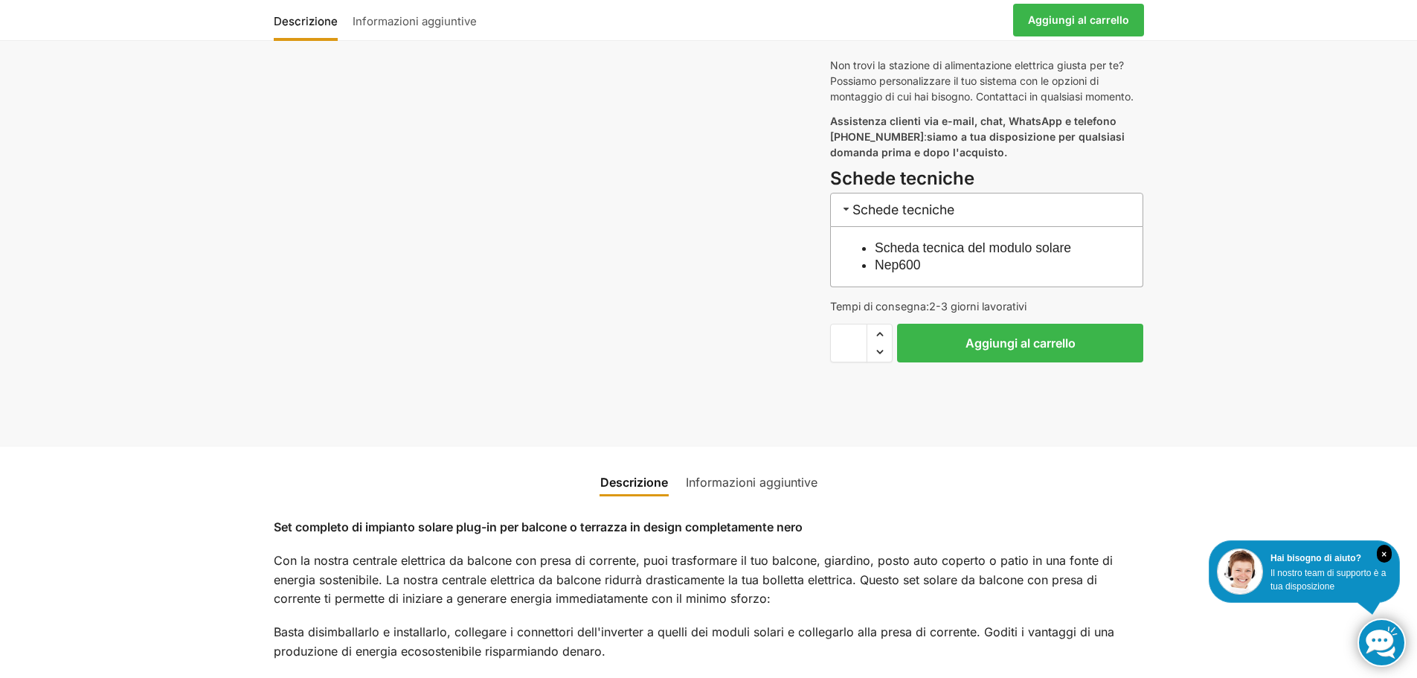
click at [921, 262] on font "Nep600" at bounding box center [898, 264] width 46 height 15
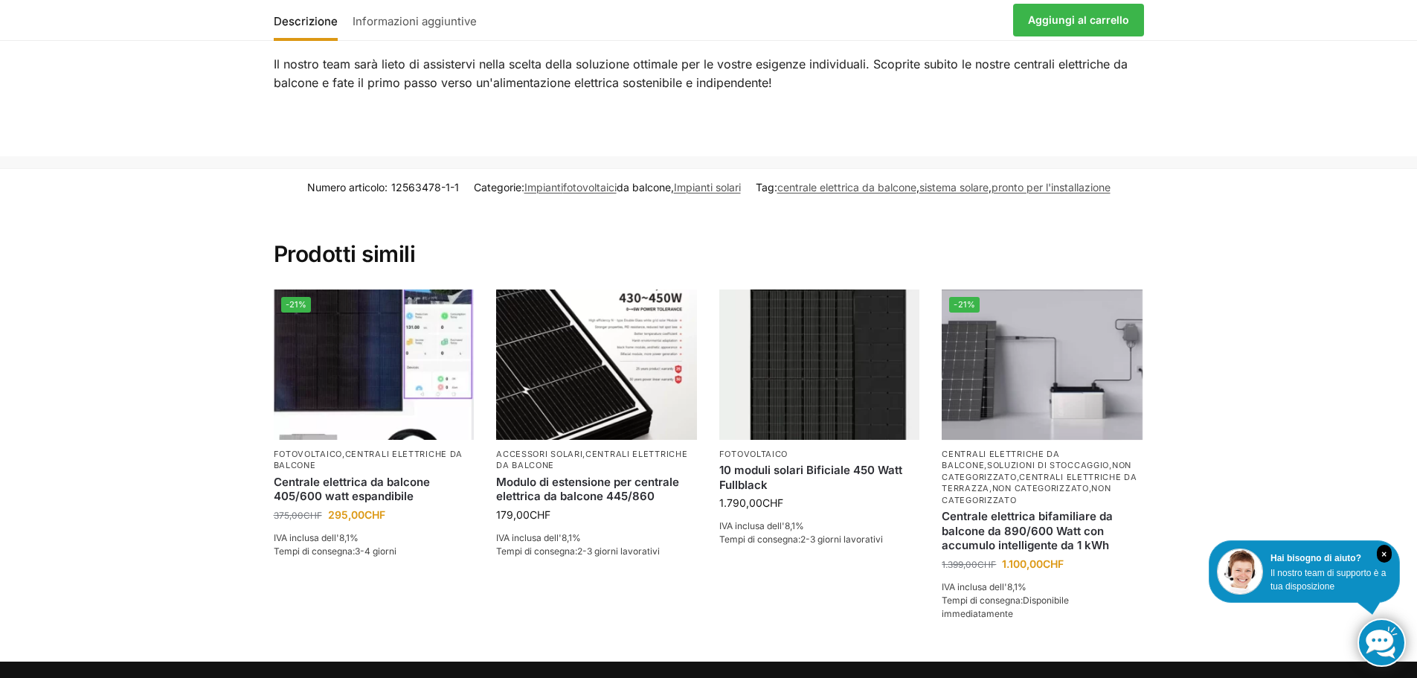
scroll to position [2157, 0]
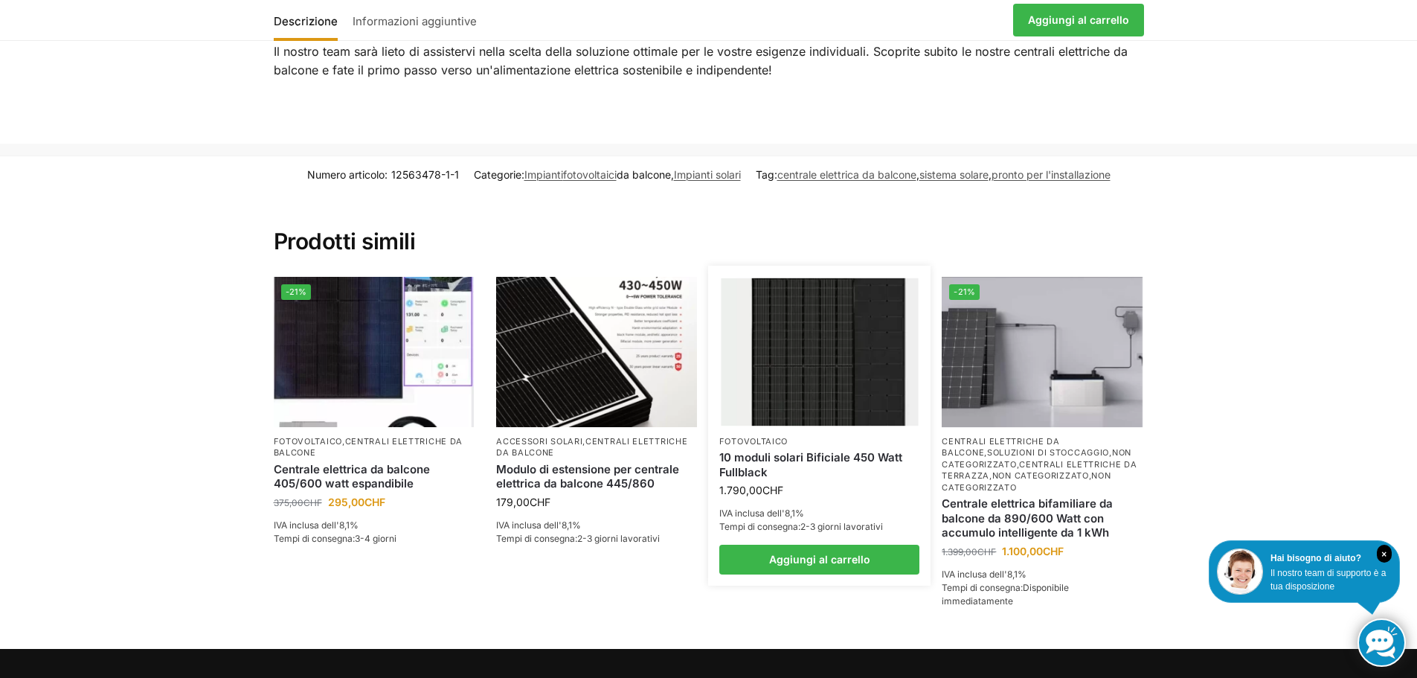
click at [840, 400] on img at bounding box center [819, 352] width 197 height 148
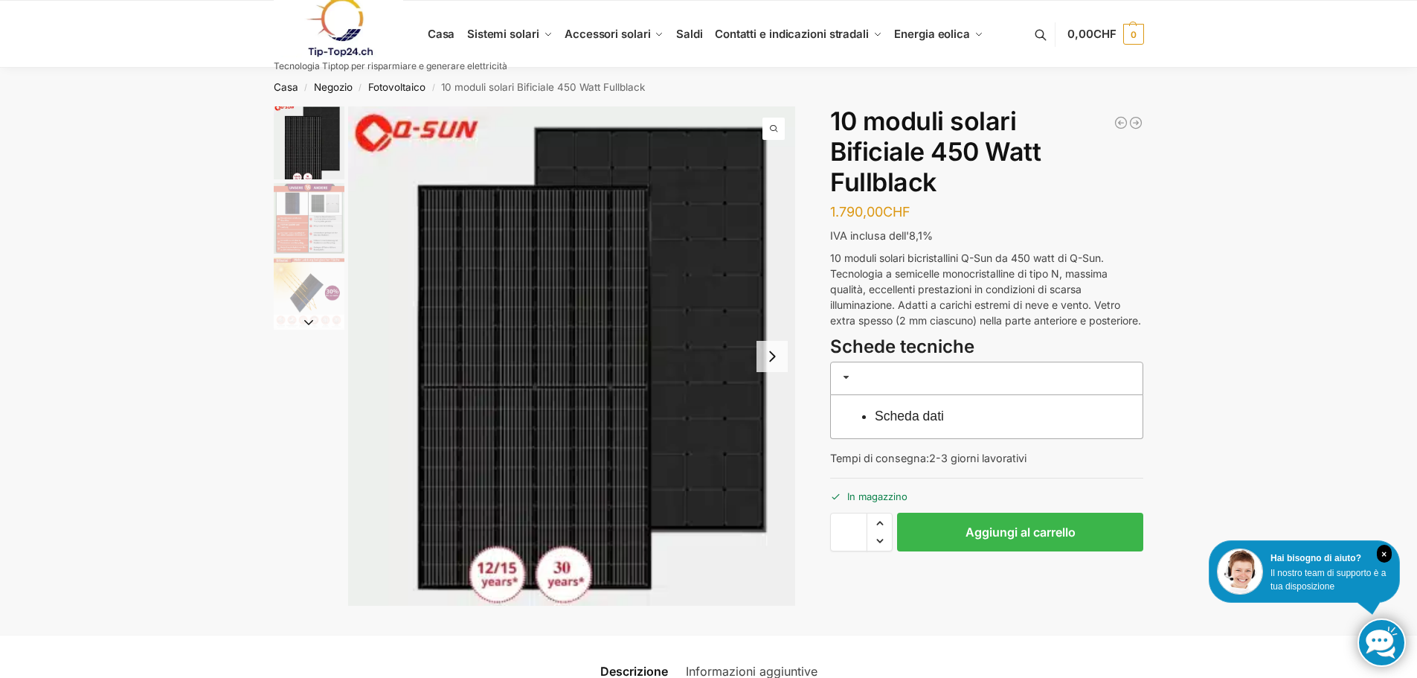
click at [895, 423] on div "Scheda dati" at bounding box center [986, 417] width 313 height 44
click at [895, 423] on font "Scheda dati" at bounding box center [909, 415] width 69 height 15
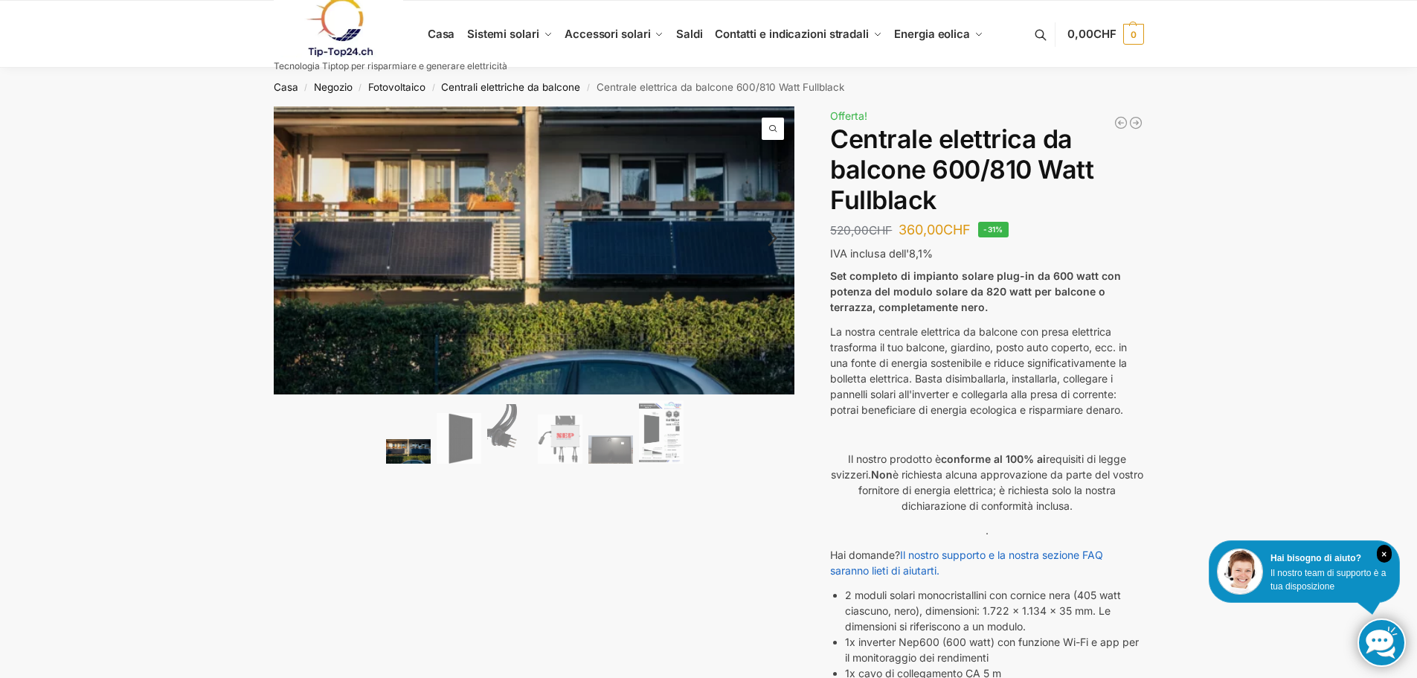
click at [773, 238] on link "Prossimo" at bounding box center [757, 245] width 76 height 15
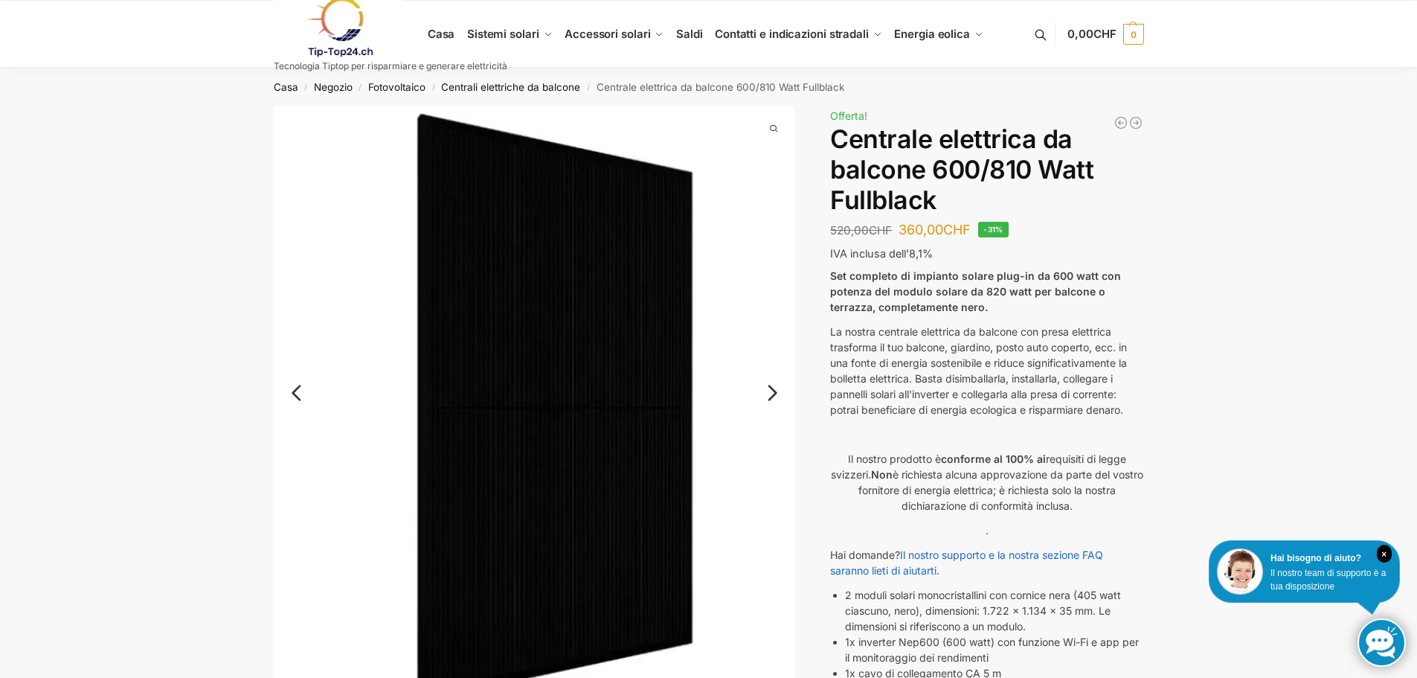
click at [773, 397] on link "Prossimo" at bounding box center [757, 400] width 76 height 15
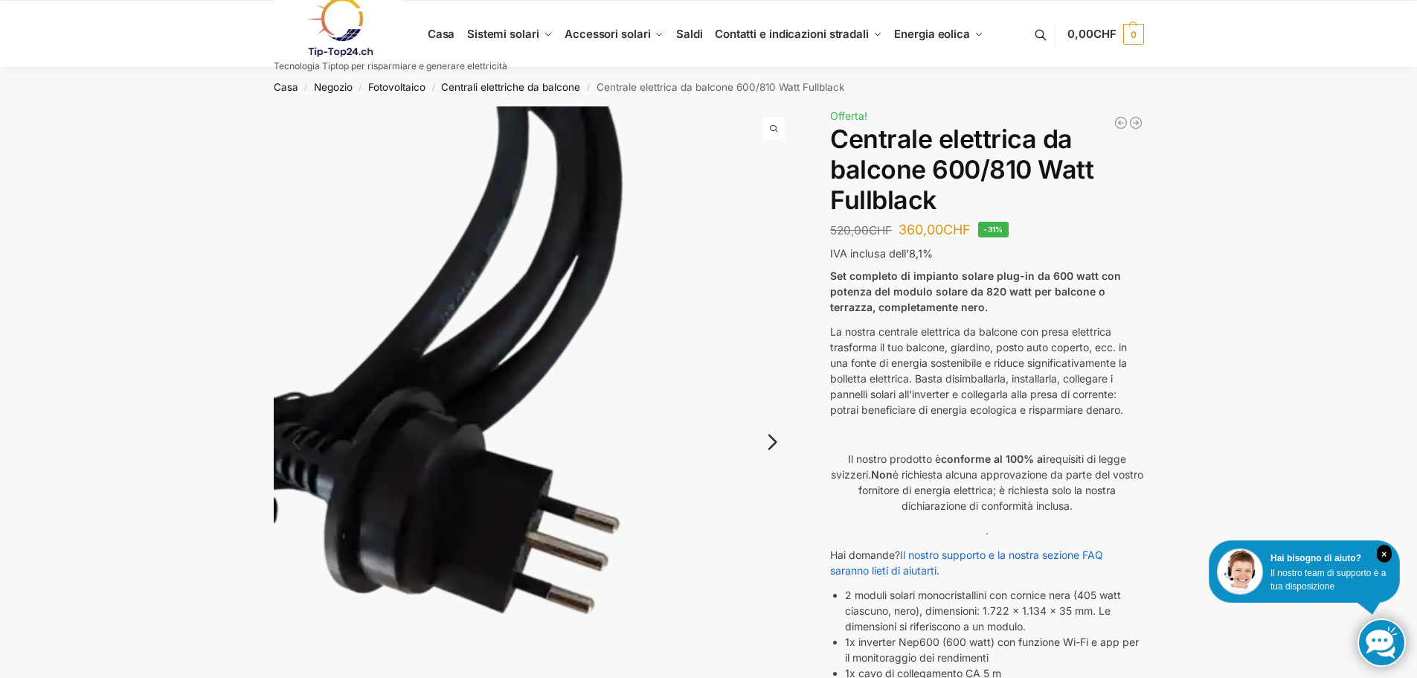
click at [765, 442] on link "Prossimo" at bounding box center [757, 449] width 76 height 15
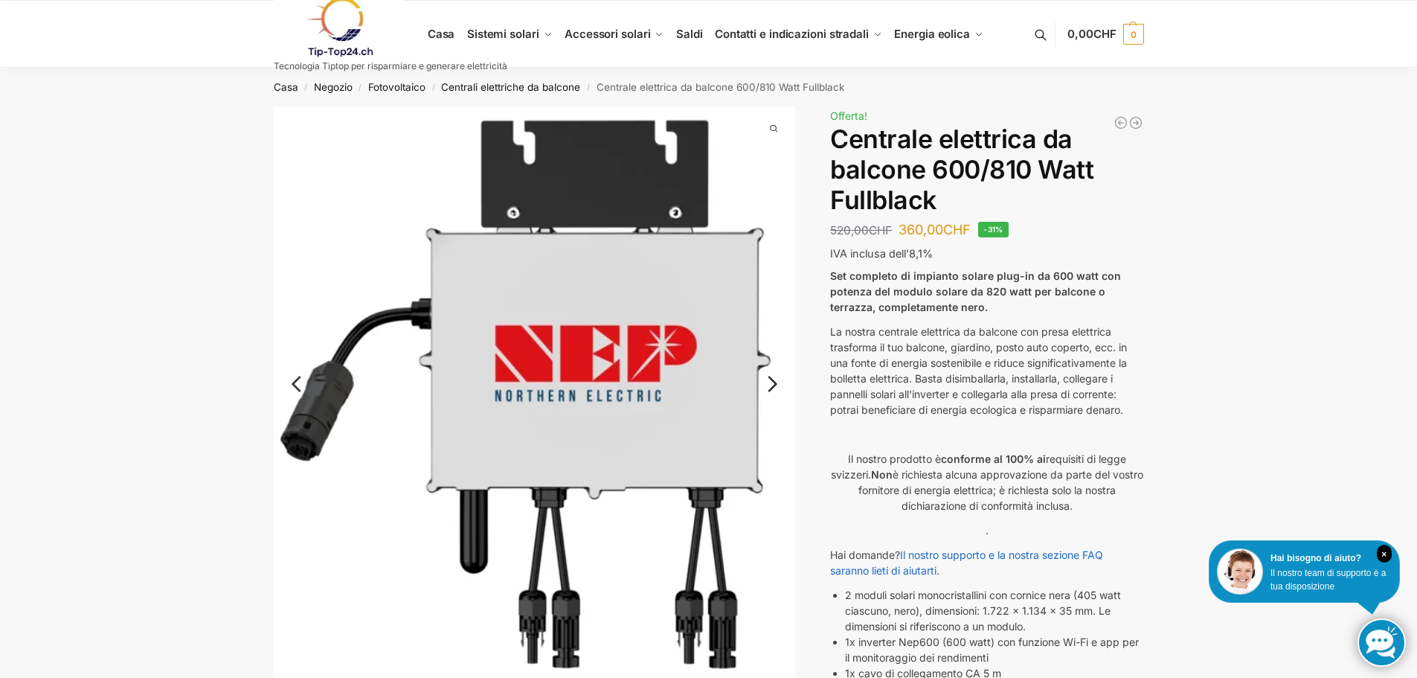
click at [769, 385] on link "Prossimo" at bounding box center [757, 391] width 76 height 15
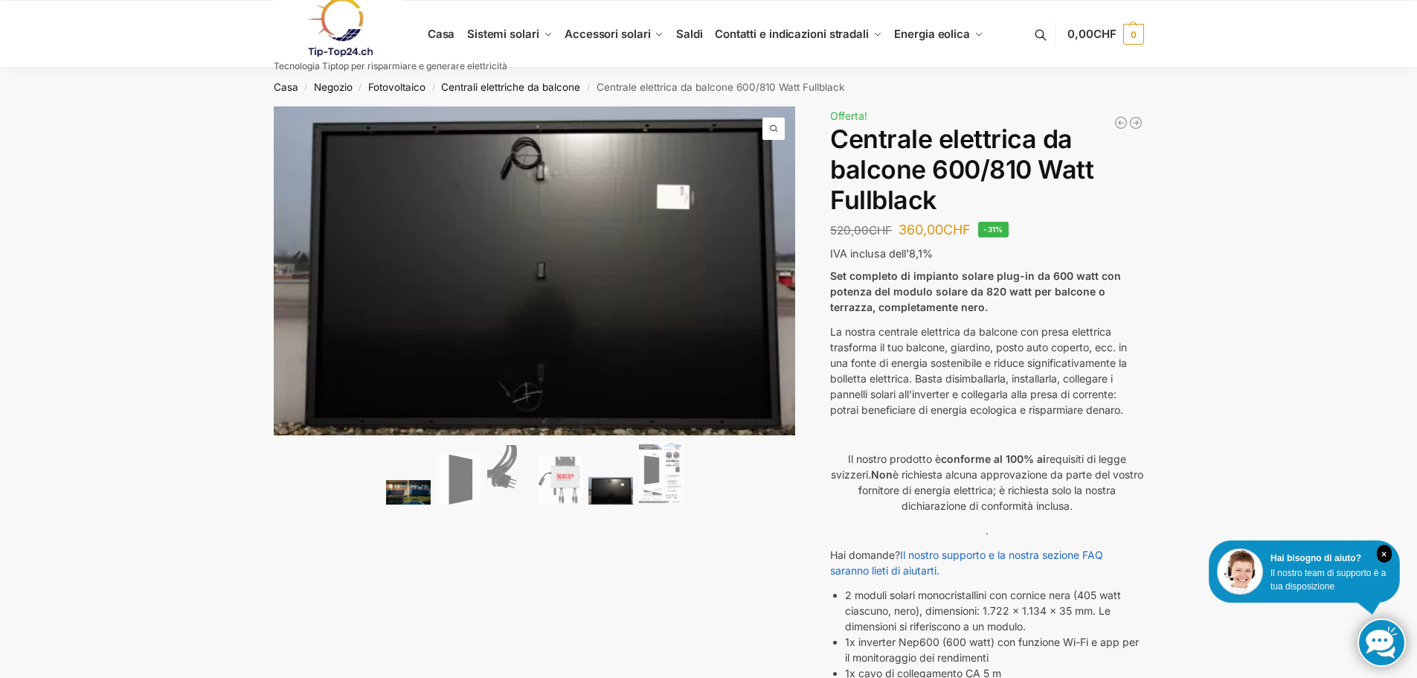
click at [405, 493] on img at bounding box center [408, 492] width 45 height 25
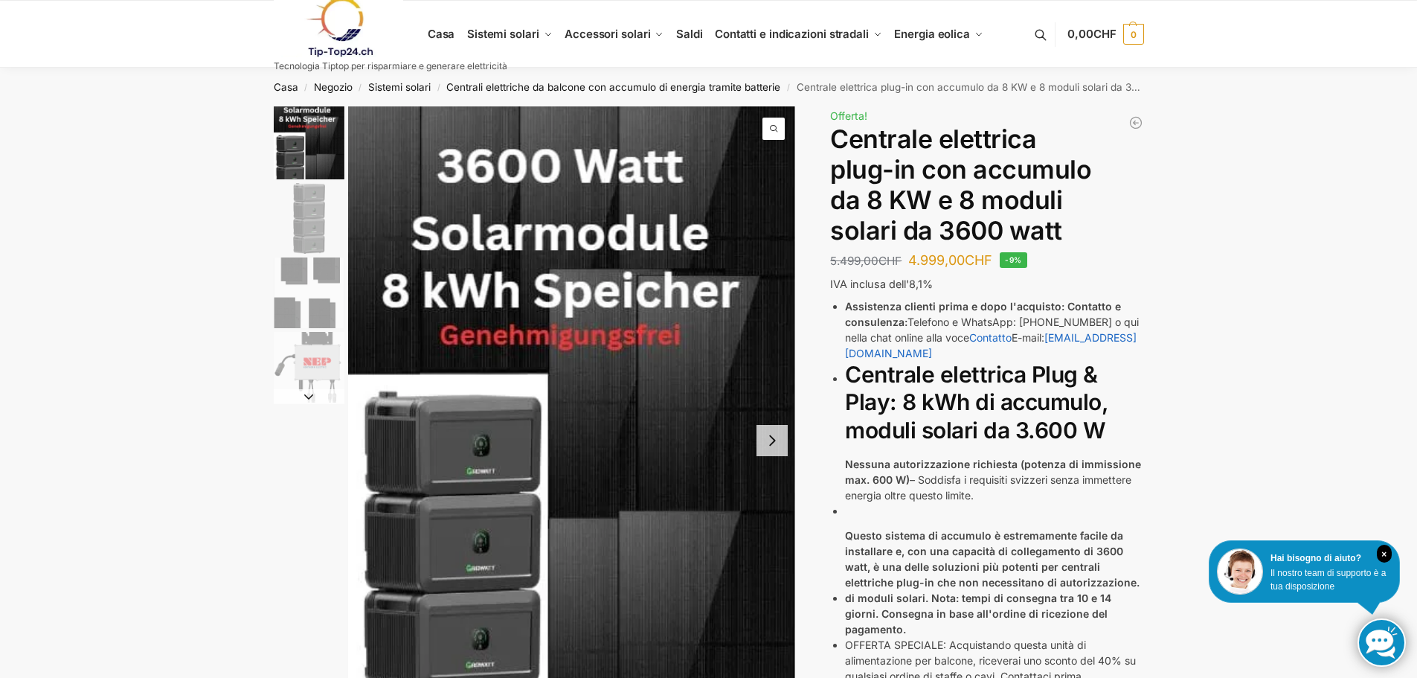
click at [308, 209] on img "2 / 4" at bounding box center [309, 218] width 71 height 71
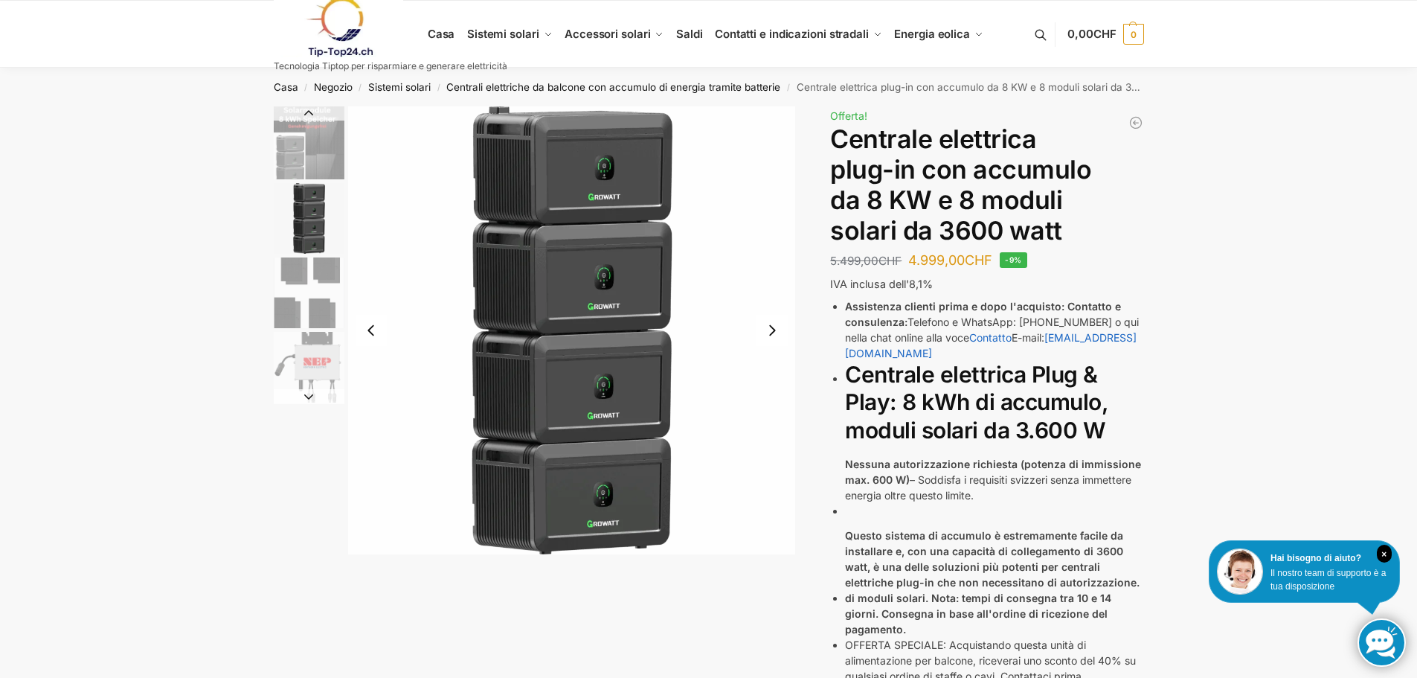
click at [315, 266] on img "3 / 4" at bounding box center [309, 292] width 71 height 71
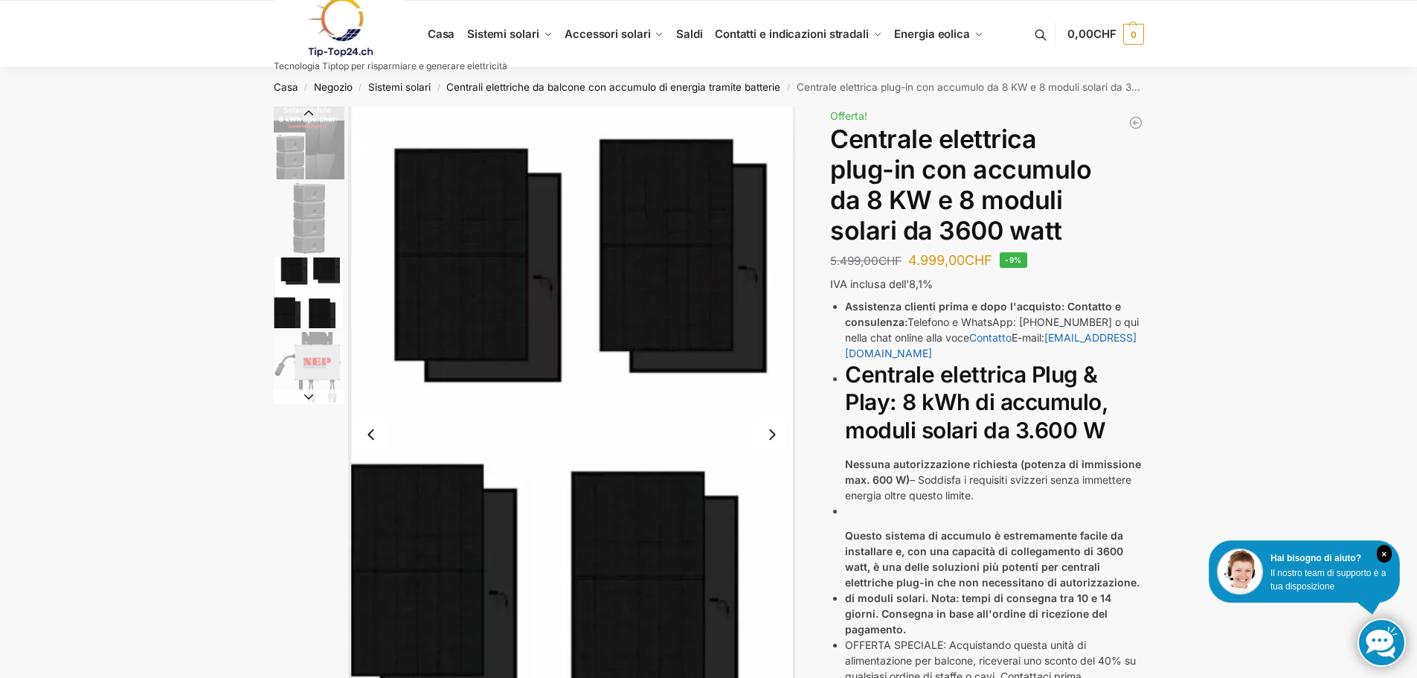
click at [316, 311] on img "3 / 4" at bounding box center [309, 292] width 71 height 71
click at [299, 355] on img "4 / 4" at bounding box center [309, 367] width 71 height 71
